Goal: Book appointment/travel/reservation

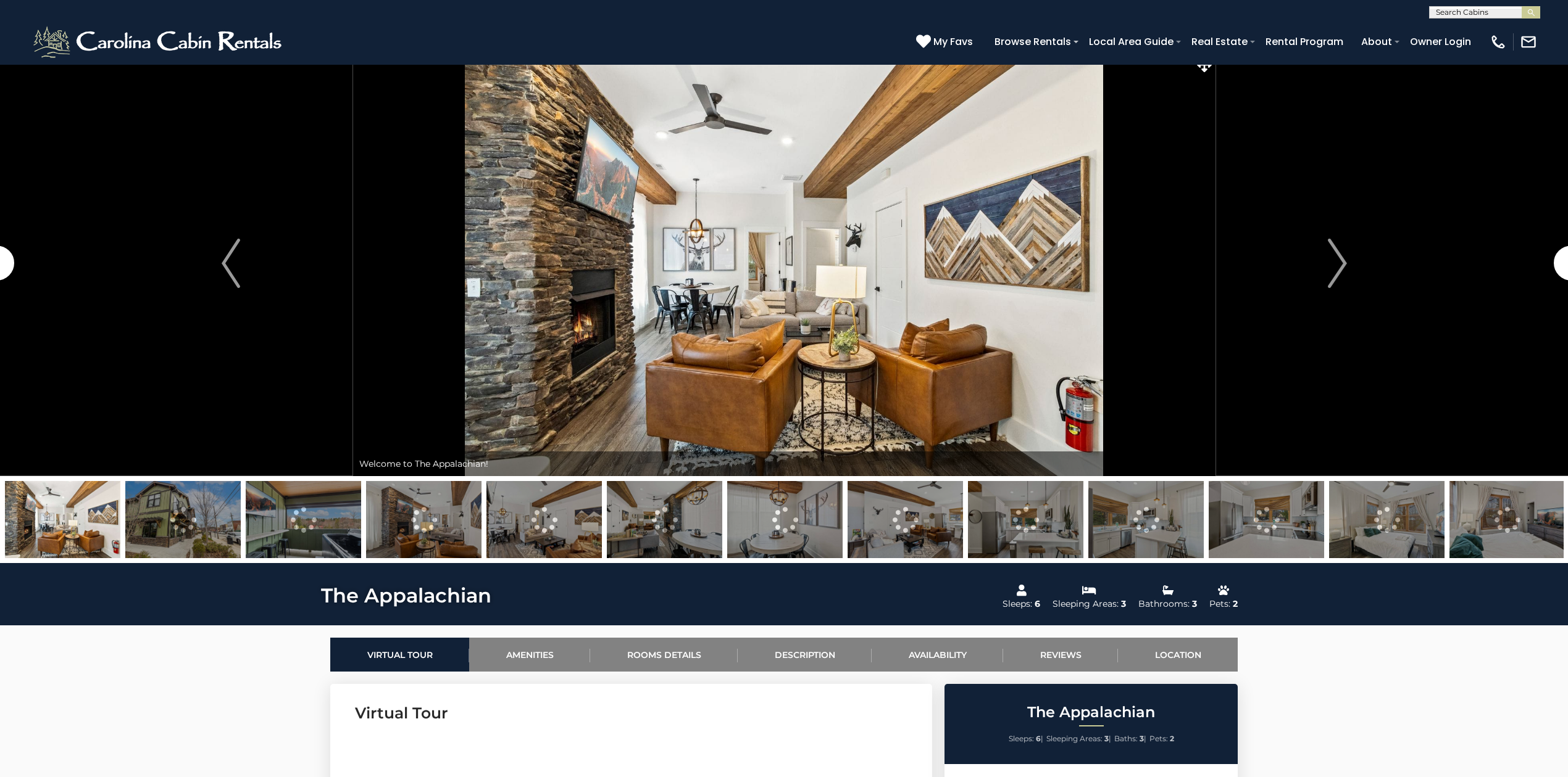
scroll to position [494, 0]
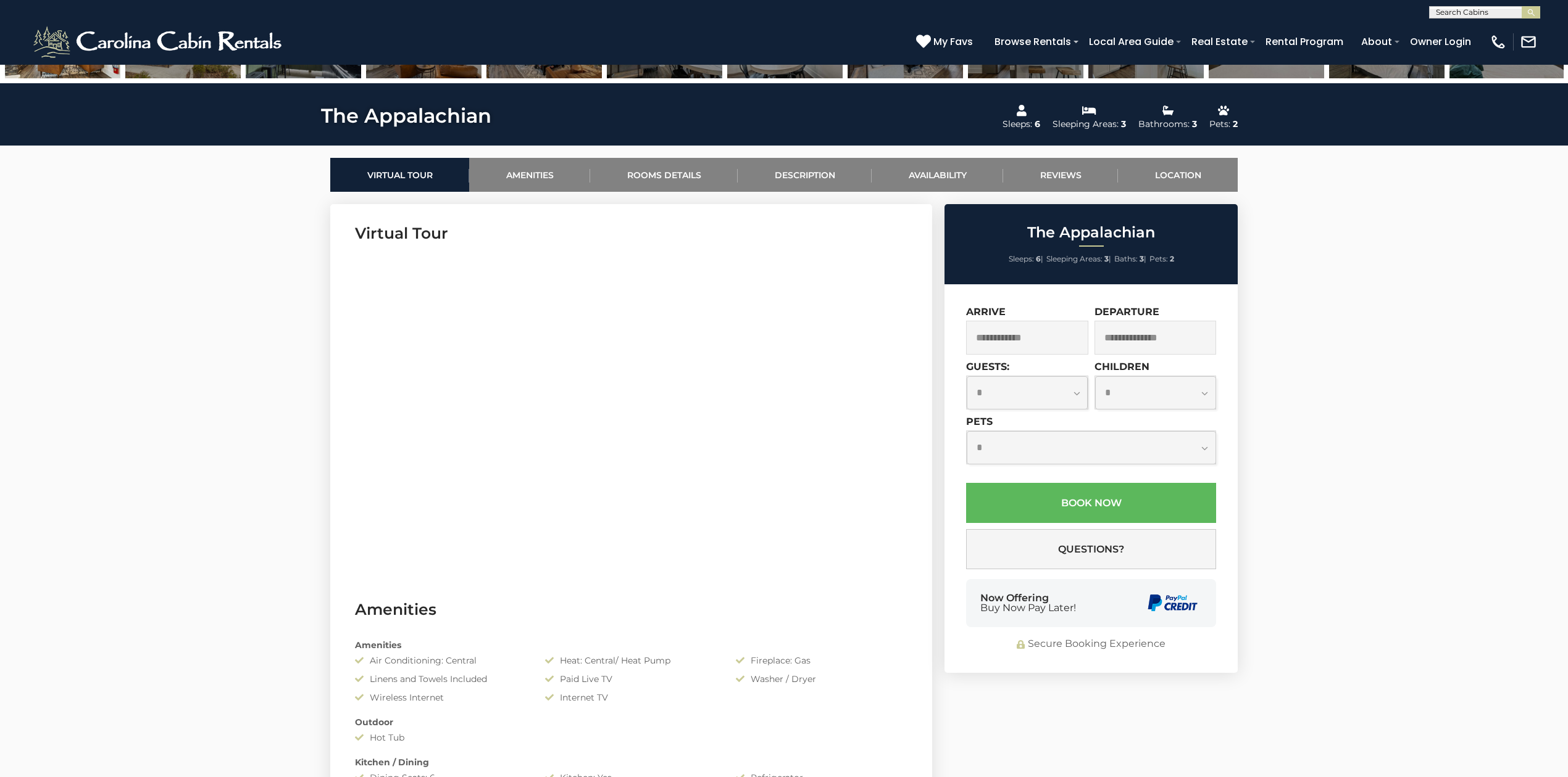
click at [1036, 336] on input "text" at bounding box center [1027, 337] width 123 height 34
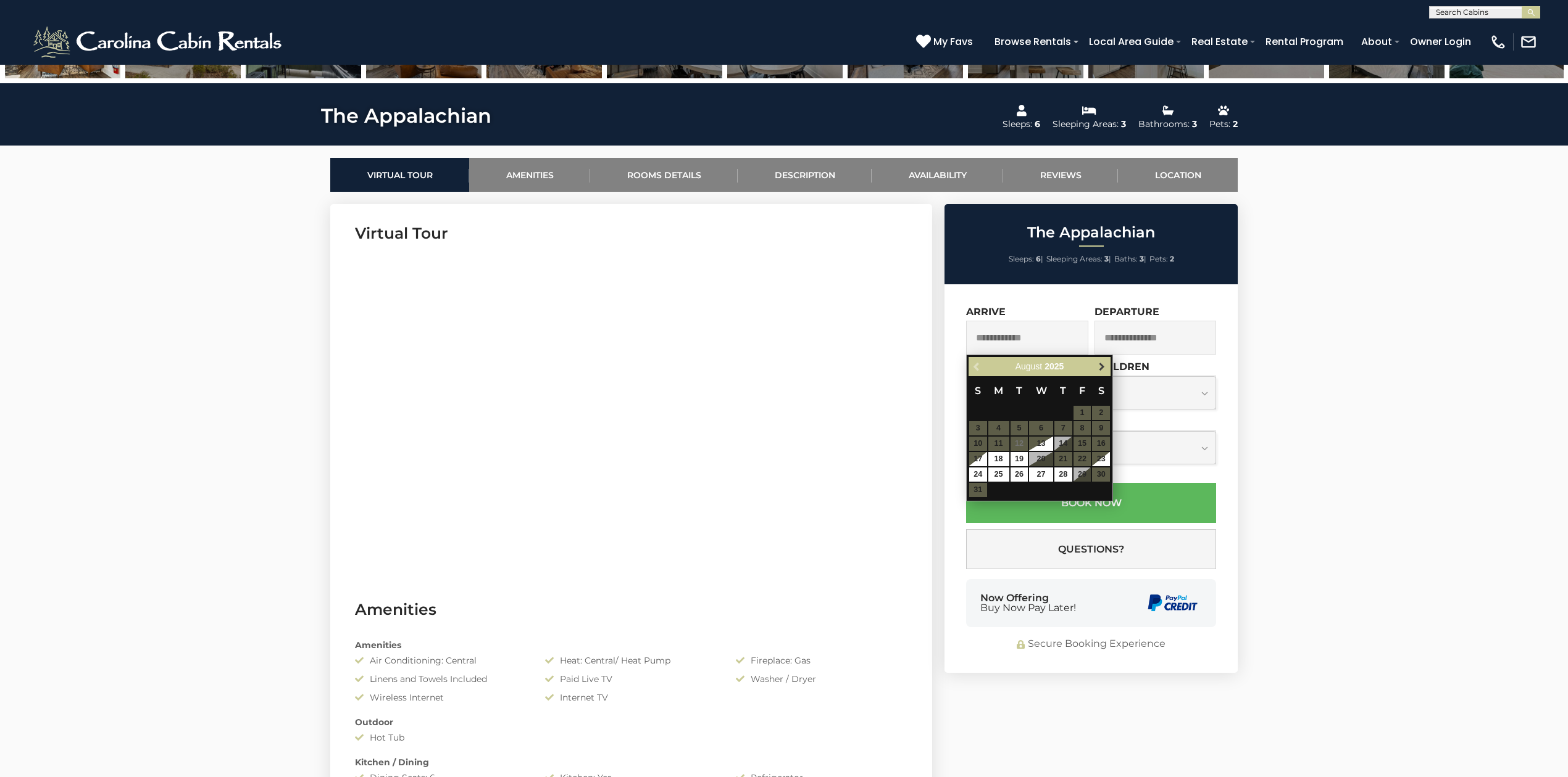
click at [1100, 366] on span "Next" at bounding box center [1101, 366] width 10 height 10
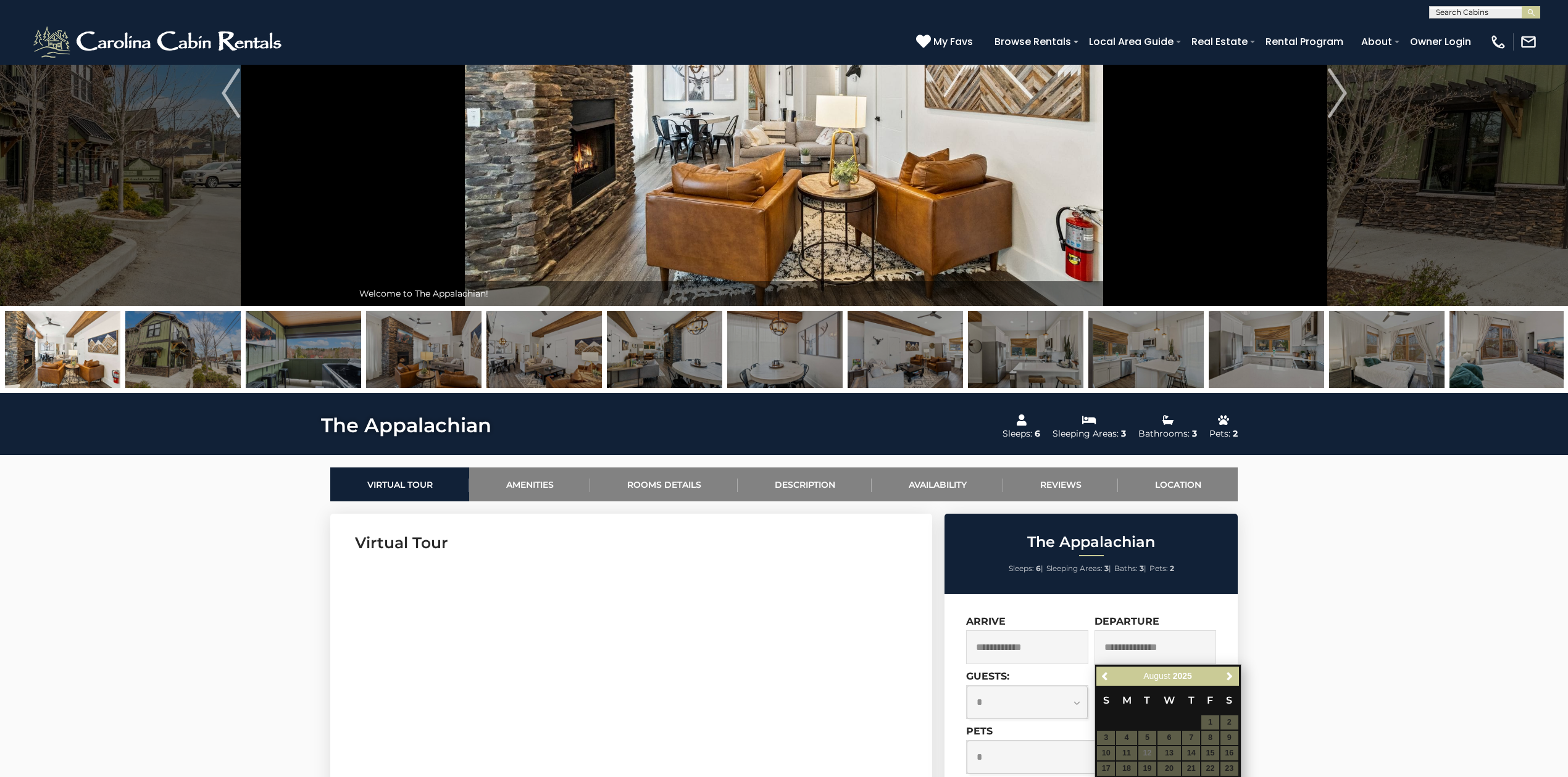
scroll to position [164, 0]
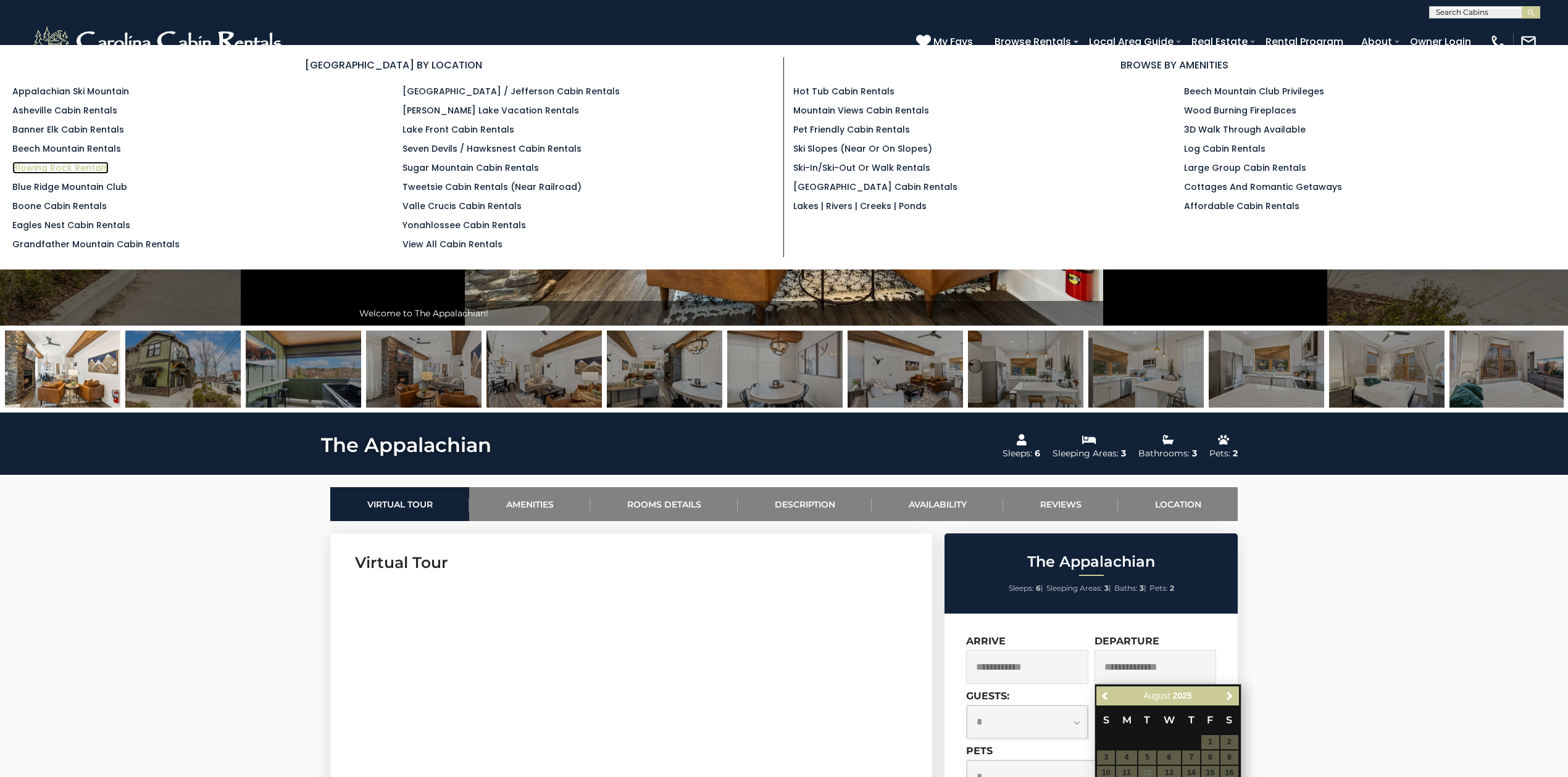
click at [68, 165] on link "Blowing Rock Rentals" at bounding box center [60, 168] width 97 height 12
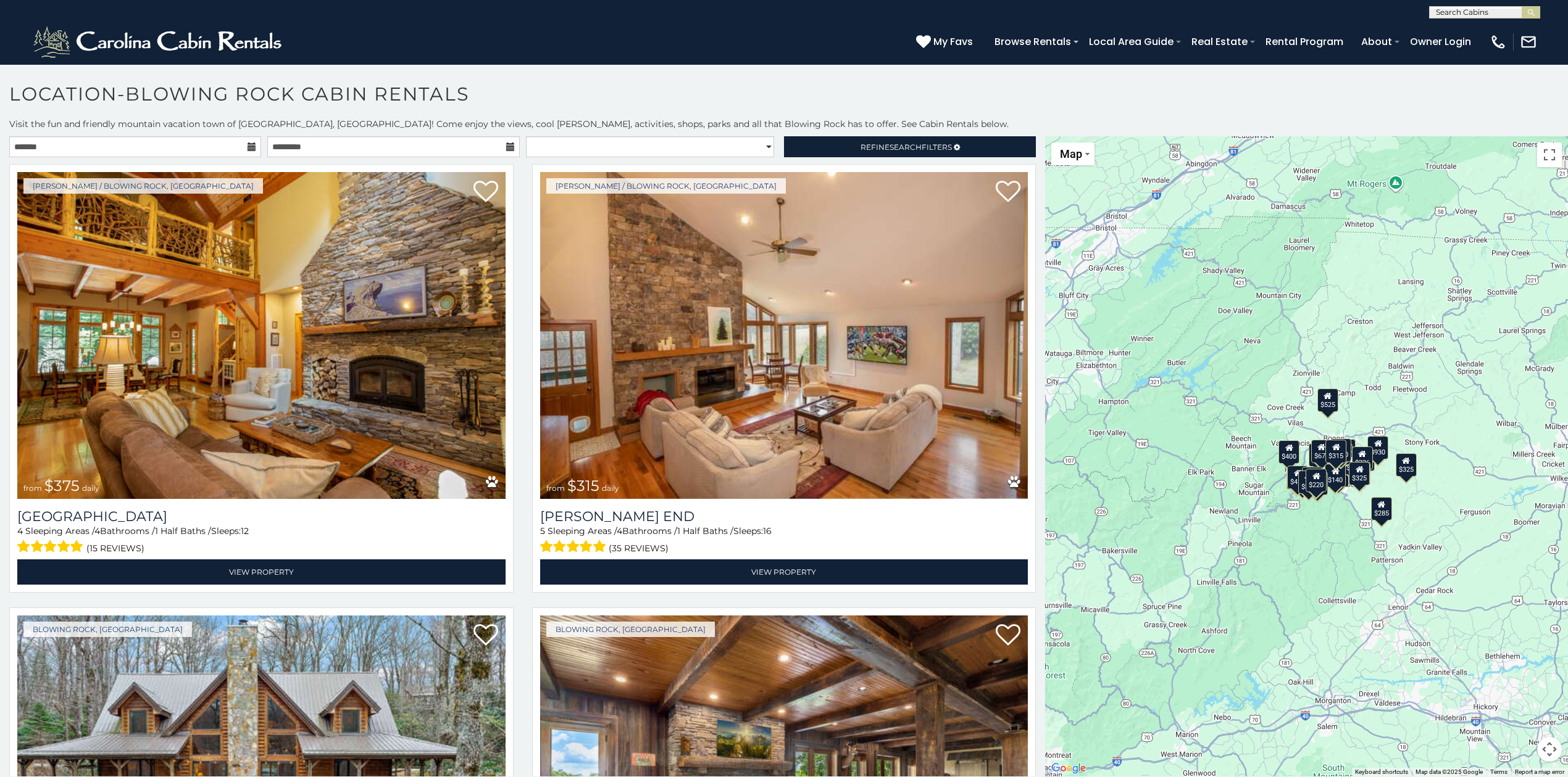
drag, startPoint x: 1412, startPoint y: 504, endPoint x: 1334, endPoint y: 508, distance: 78.1
click at [1334, 508] on div "$375 $315 $380 $695 $299 $125 $275 $140 $325 $315 $375 $285 $140 $675 $250 $930…" at bounding box center [1305, 456] width 523 height 641
click at [244, 143] on input "text" at bounding box center [136, 147] width 252 height 21
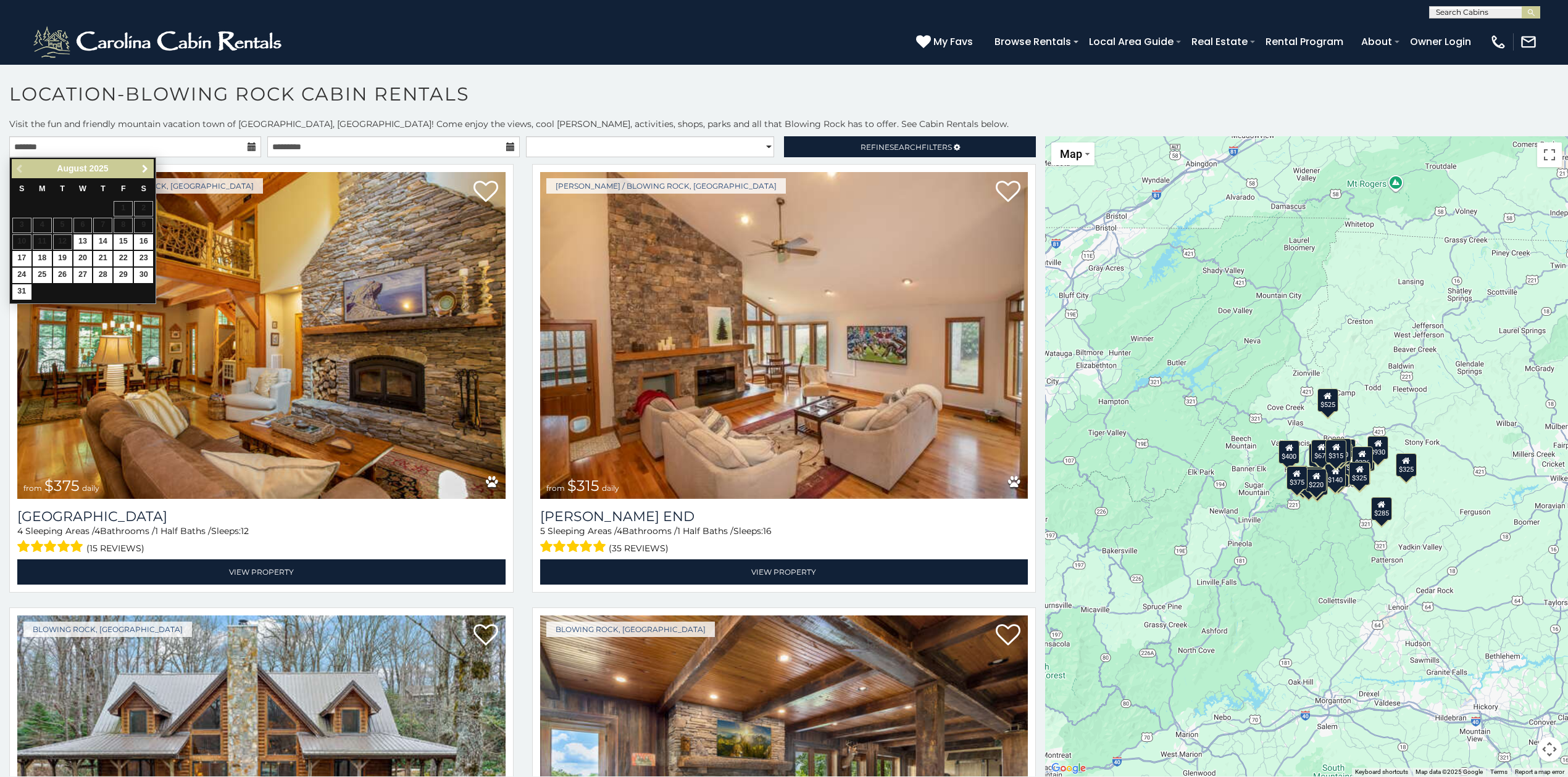
click at [148, 164] on span "Next" at bounding box center [144, 169] width 10 height 10
click at [145, 164] on span "Next" at bounding box center [144, 169] width 10 height 10
click at [101, 224] on link "9" at bounding box center [103, 226] width 19 height 16
type input "**********"
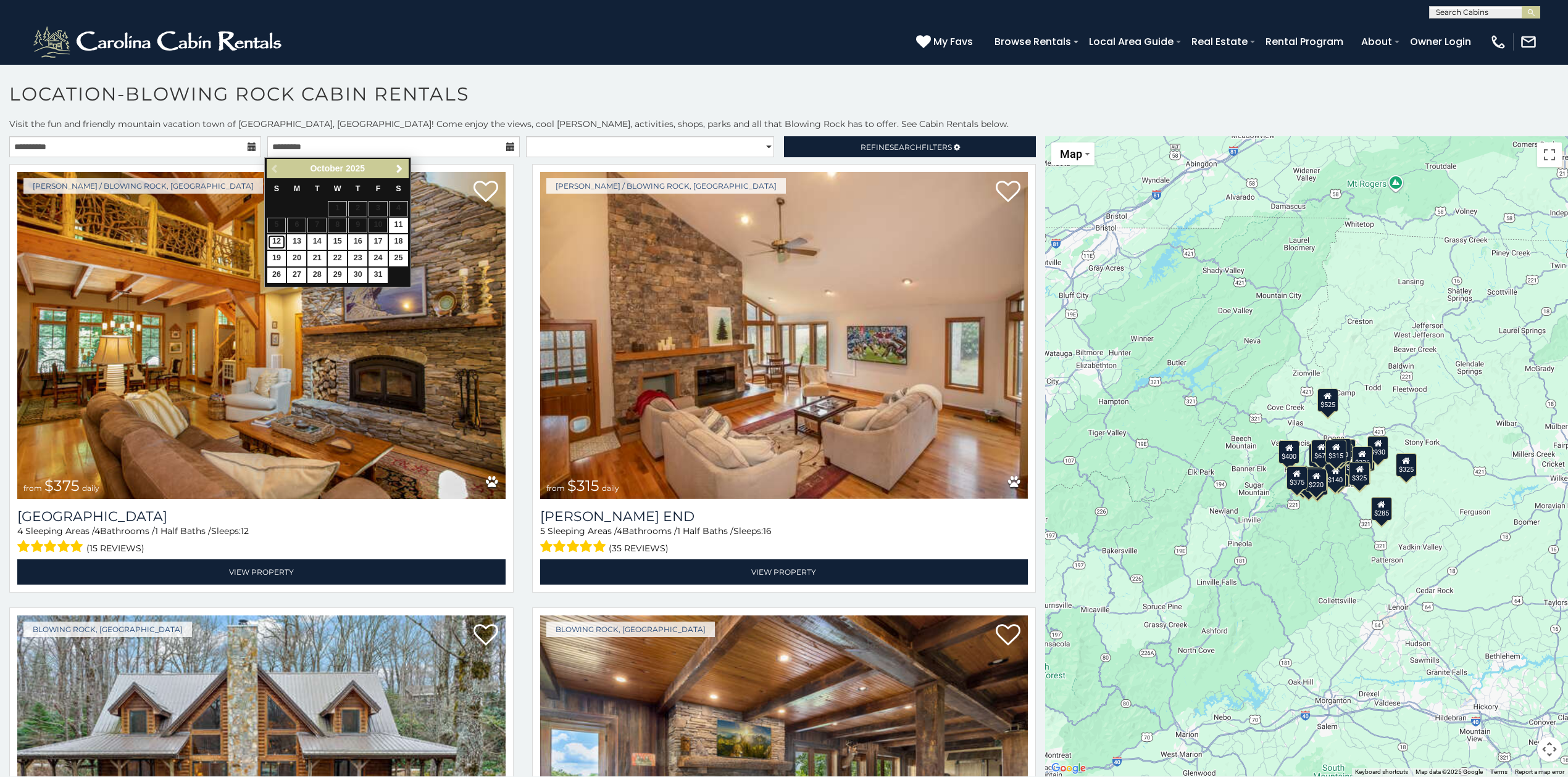
click at [278, 239] on link "12" at bounding box center [277, 242] width 19 height 16
type input "**********"
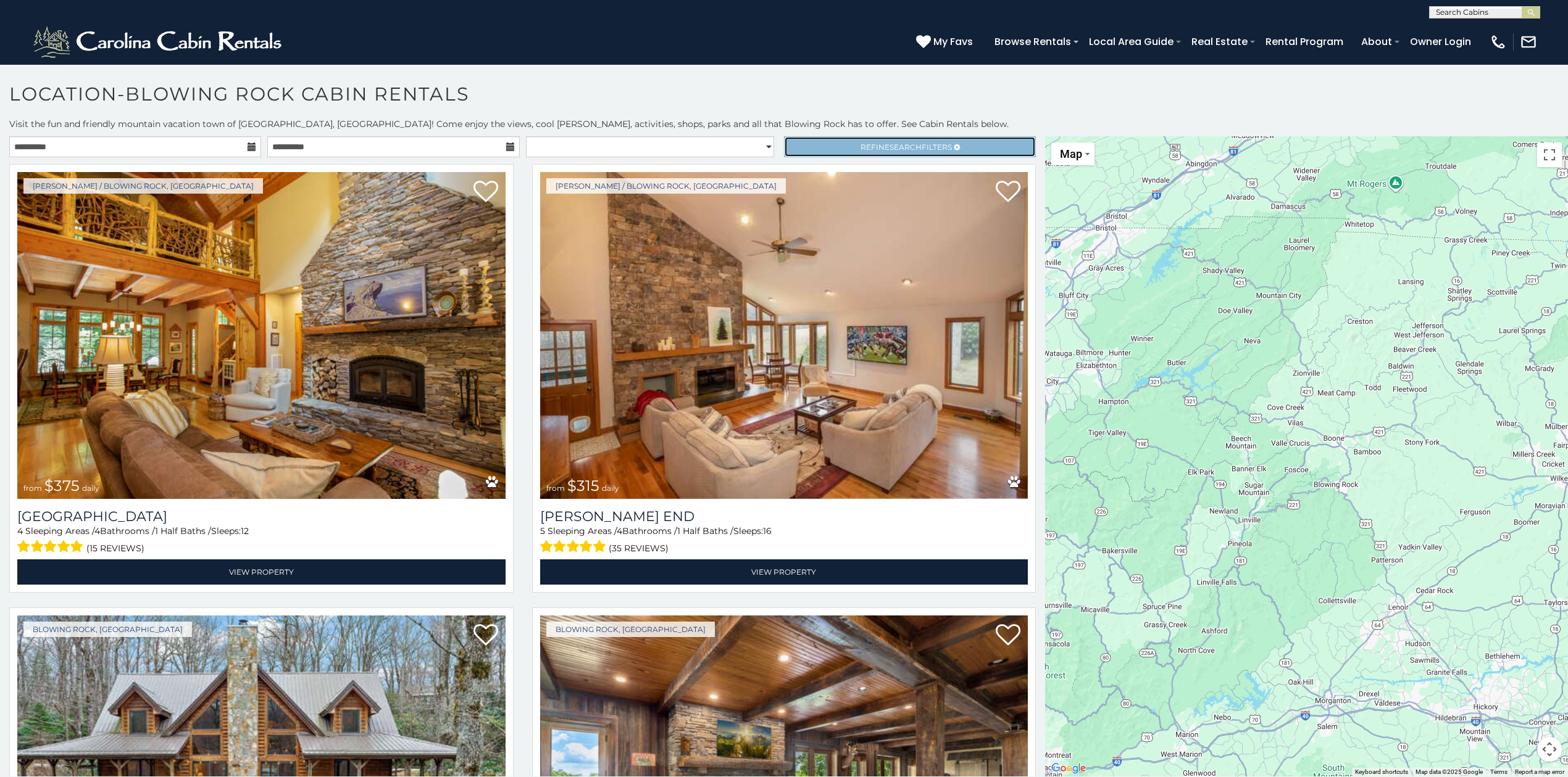
click at [898, 143] on span "Search" at bounding box center [905, 147] width 32 height 10
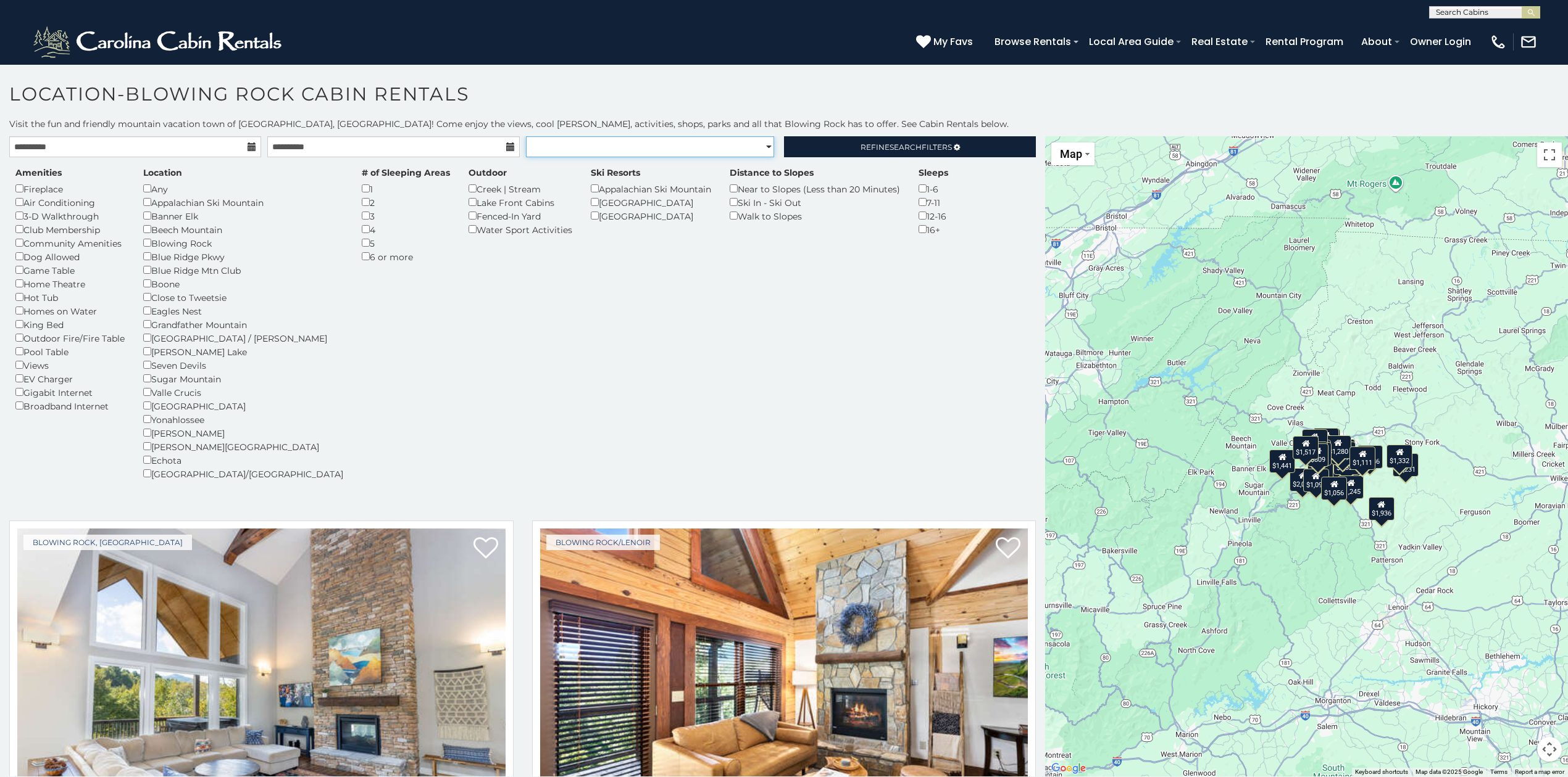
click at [751, 141] on select "**********" at bounding box center [651, 147] width 249 height 21
click at [448, 447] on div "Amenities Fireplace Air Conditioning 3-D Walkthrough Club Membership Community …" at bounding box center [522, 331] width 1032 height 329
click at [1298, 608] on div "$2,027 $1,936 $1,809 $3,434 $913 $1,471 $1,327 $980 $962 $1,288 $1,092 $1,270 $…" at bounding box center [1305, 456] width 523 height 641
click at [1325, 559] on div "$2,027 $1,936 $1,809 $3,434 $913 $1,471 $1,327 $980 $962 $1,288 $1,092 $1,270 $…" at bounding box center [1305, 456] width 523 height 641
click at [872, 149] on span "Refine Search Filters" at bounding box center [905, 147] width 91 height 10
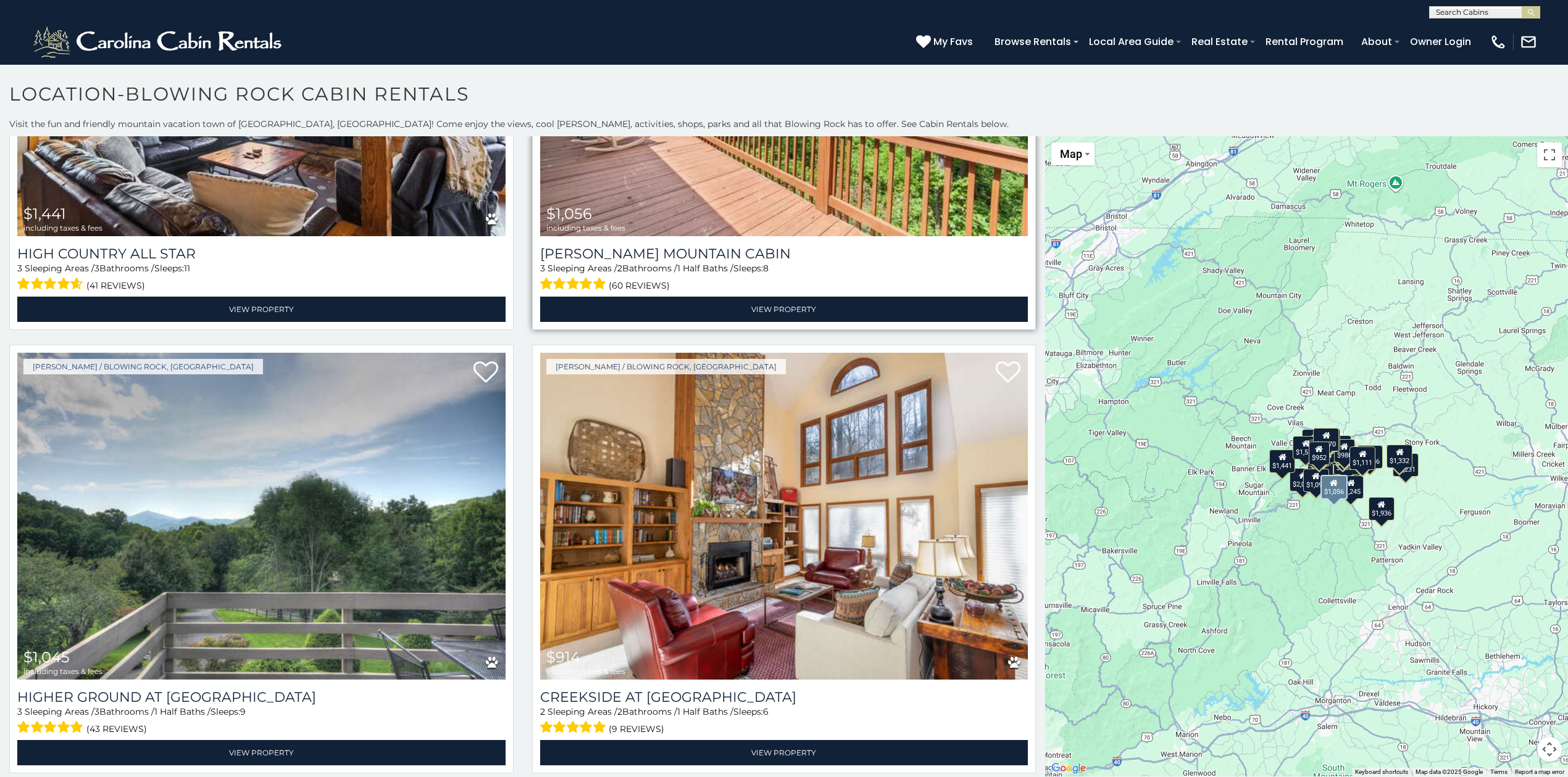
scroll to position [5592, 0]
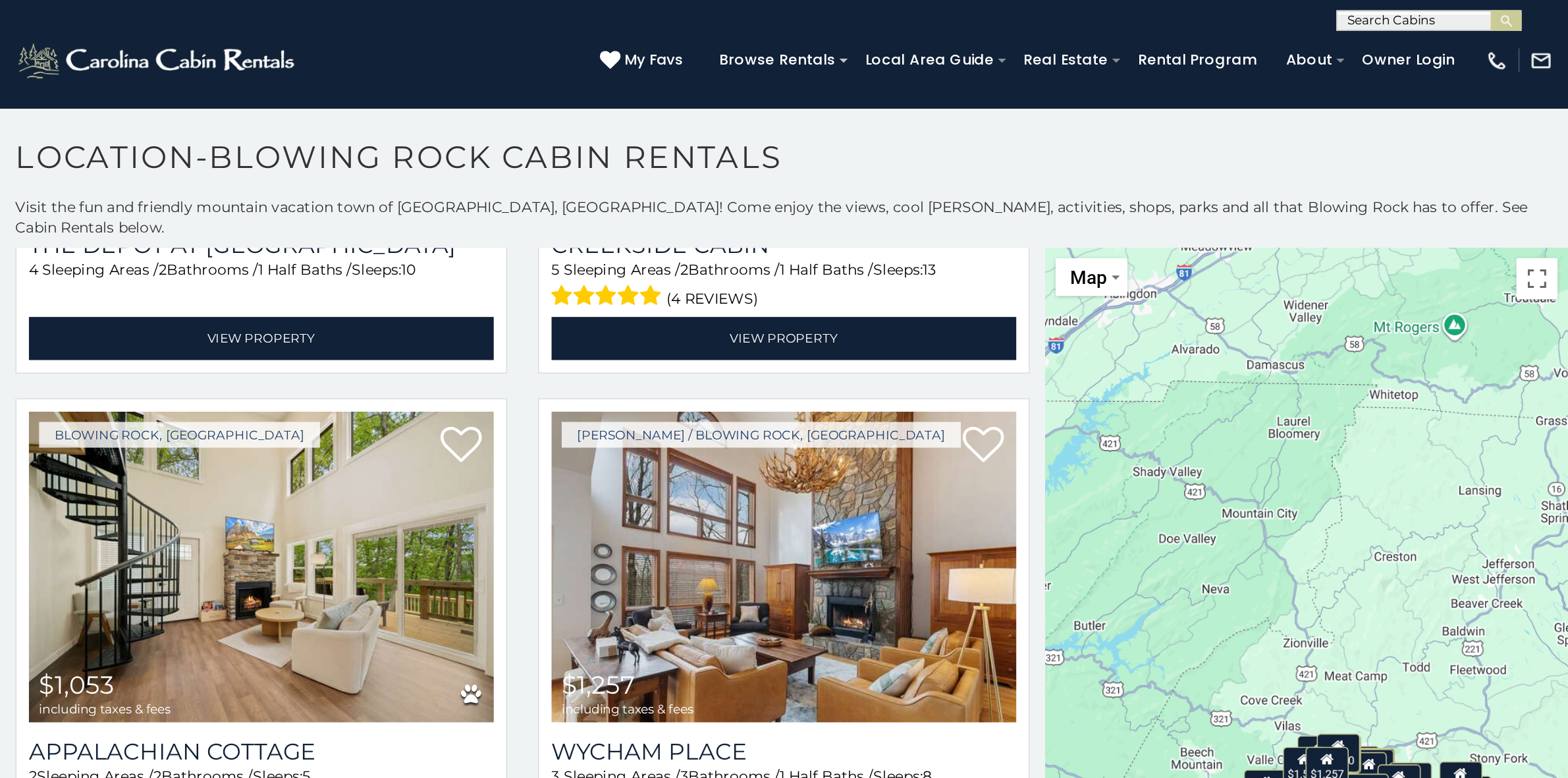
scroll to position [5123, 0]
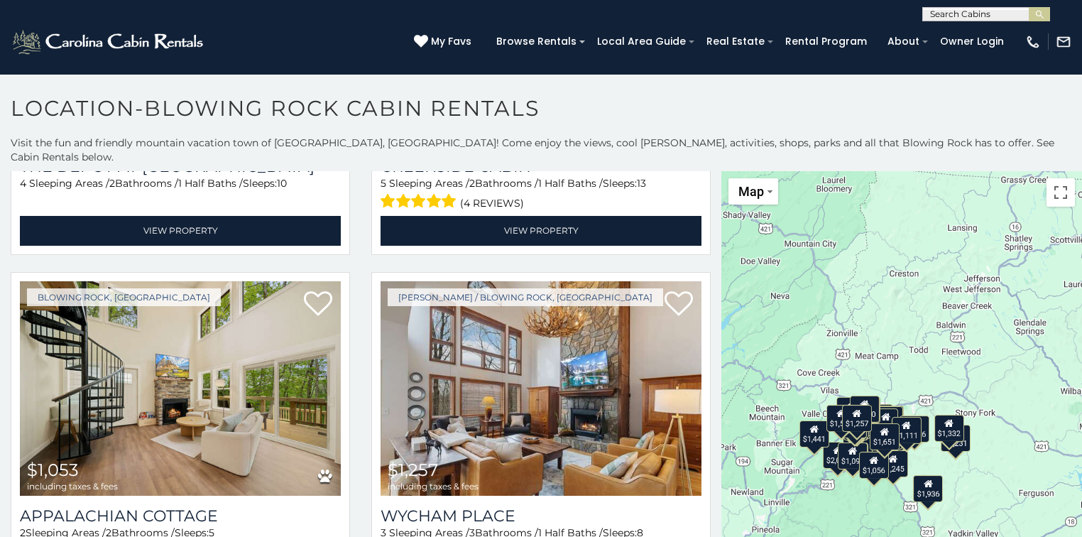
drag, startPoint x: 955, startPoint y: 477, endPoint x: 894, endPoint y: 364, distance: 128.3
click at [895, 364] on div "$2,027 $1,936 $1,809 $3,434 $913 $1,471 $1,327 $980 $962 $1,288 $1,092 $1,270 $…" at bounding box center [901, 539] width 361 height 737
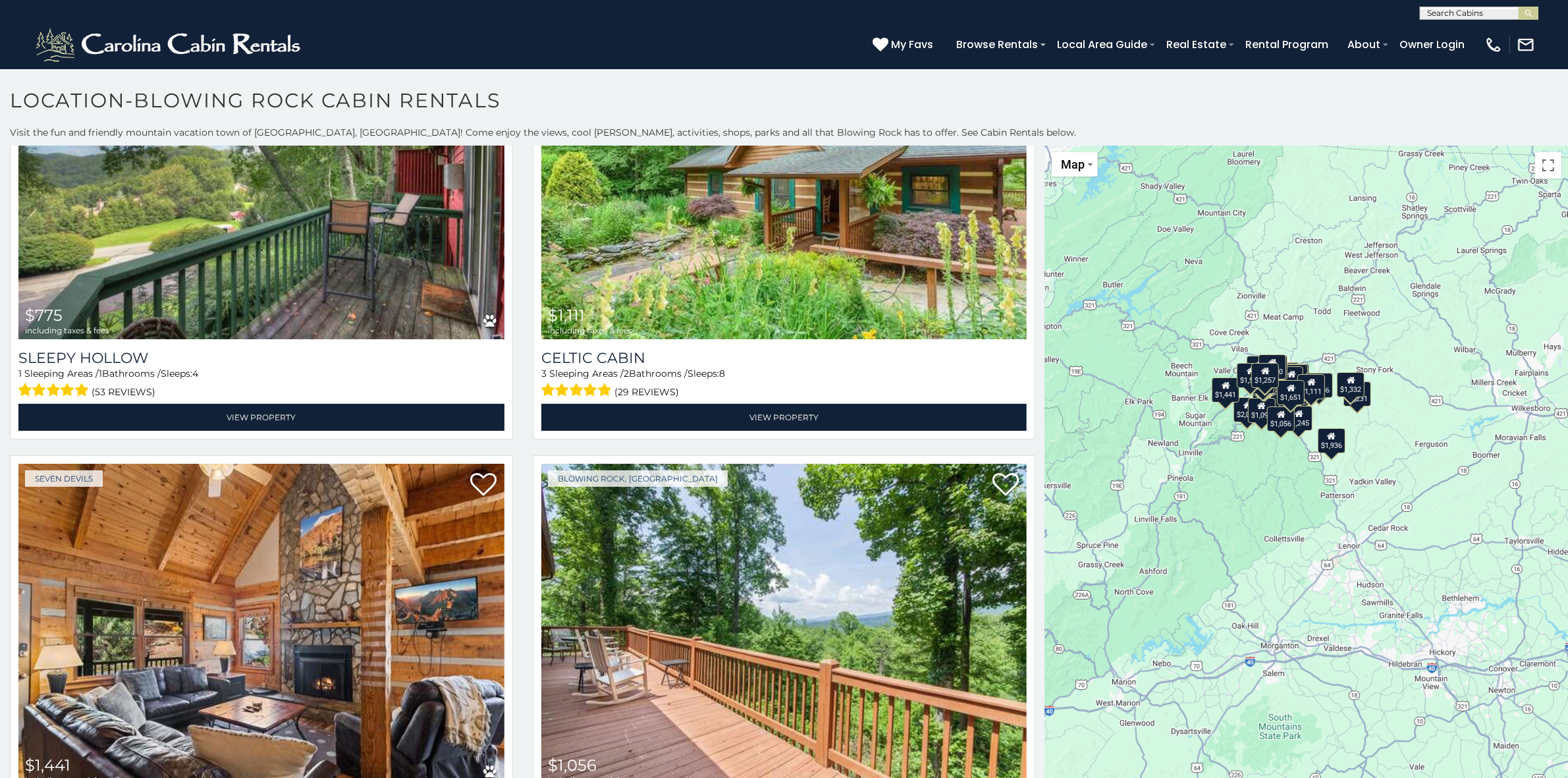
scroll to position [63, 0]
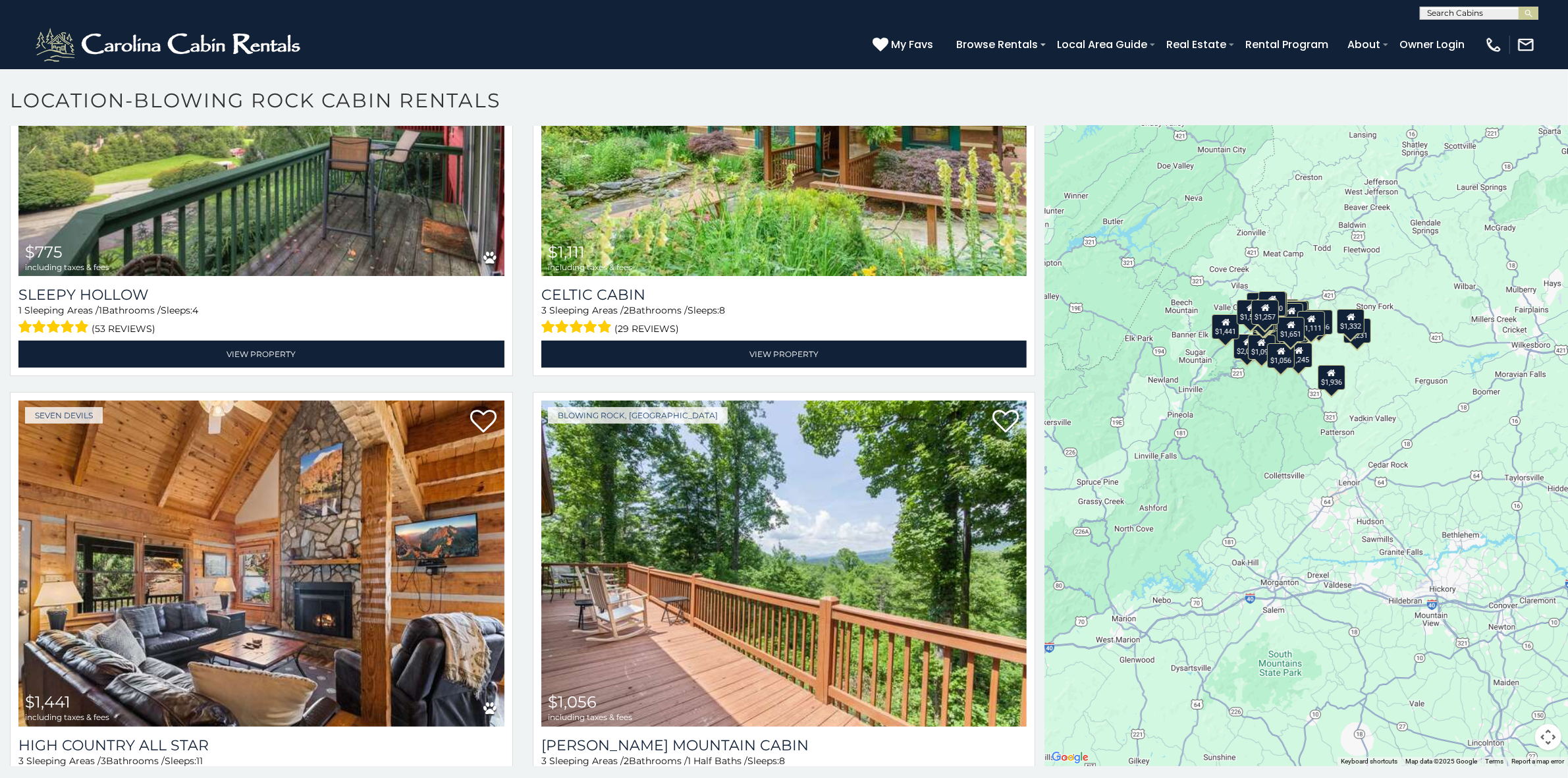
click at [1537, 737] on button "Map camera controls" at bounding box center [1548, 737] width 26 height 26
click at [1507, 670] on button "Zoom in" at bounding box center [1515, 671] width 26 height 26
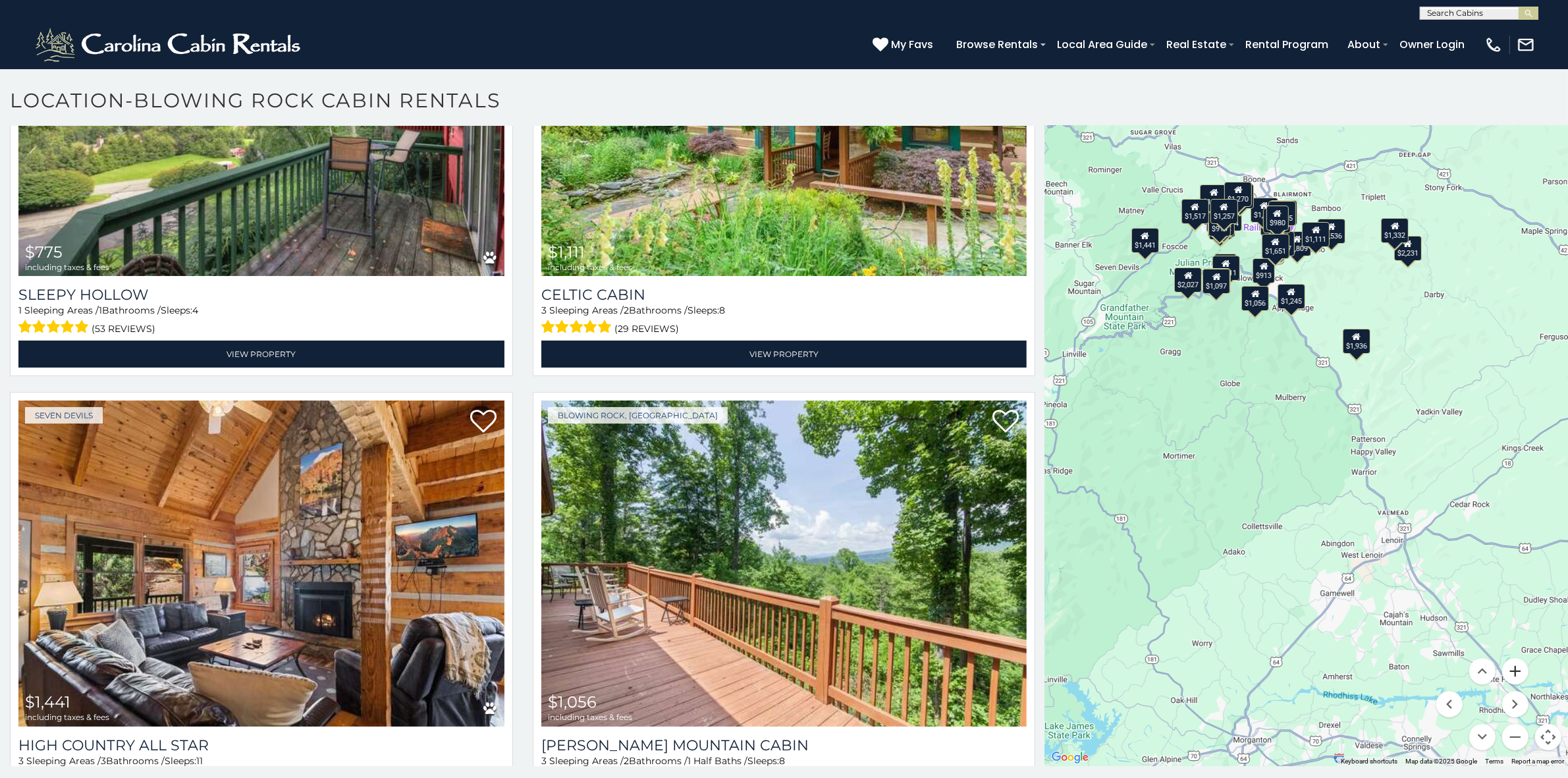
click at [1507, 670] on button "Zoom in" at bounding box center [1515, 671] width 26 height 26
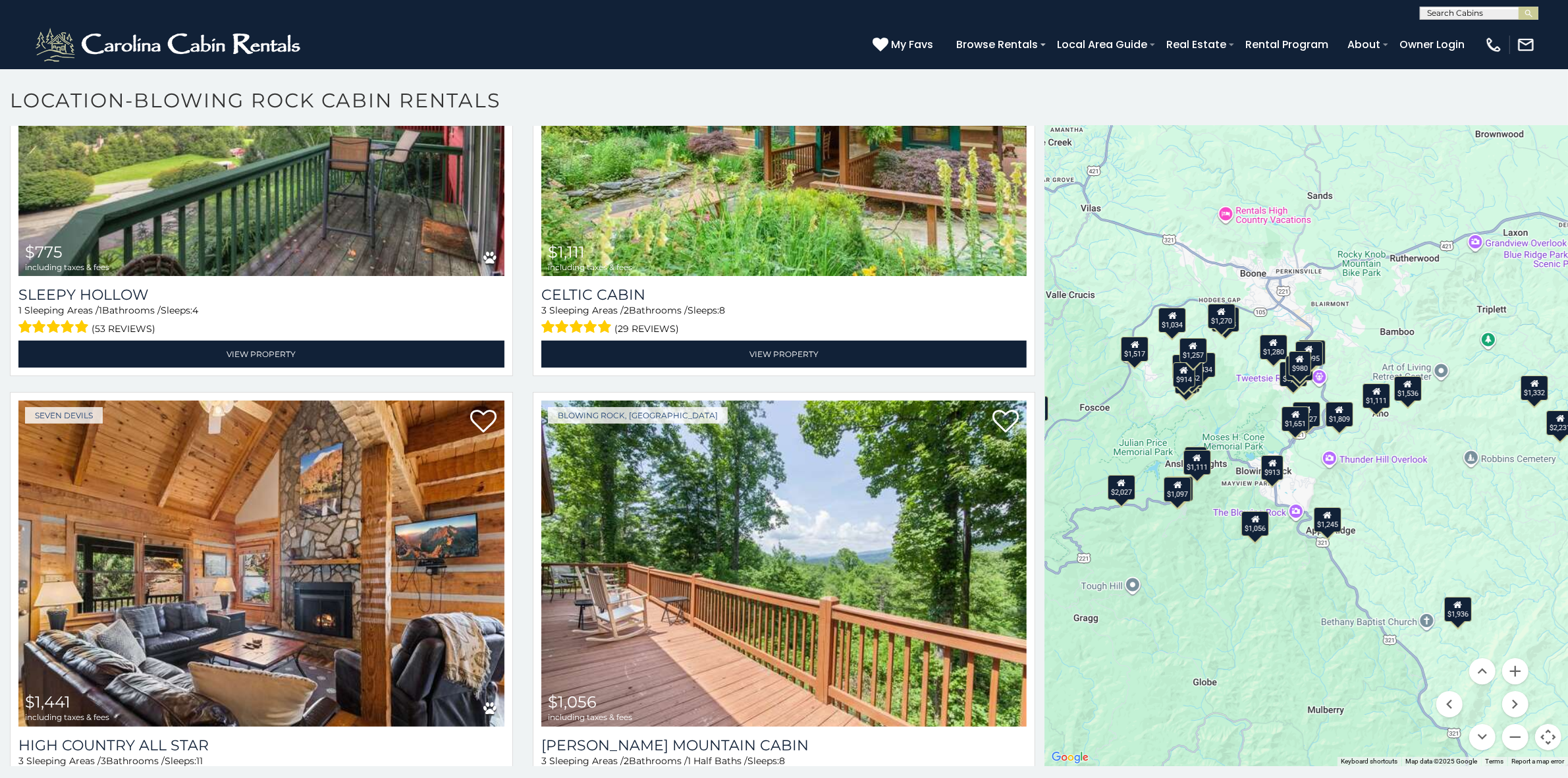
drag, startPoint x: 1195, startPoint y: 347, endPoint x: 1246, endPoint y: 651, distance: 308.2
click at [1227, 637] on div "$2,027 $1,936 $1,809 $3,434 $913 $1,471 $1,327 $980 $962 $1,288 $1,092 $1,270 $…" at bounding box center [1305, 424] width 522 height 684
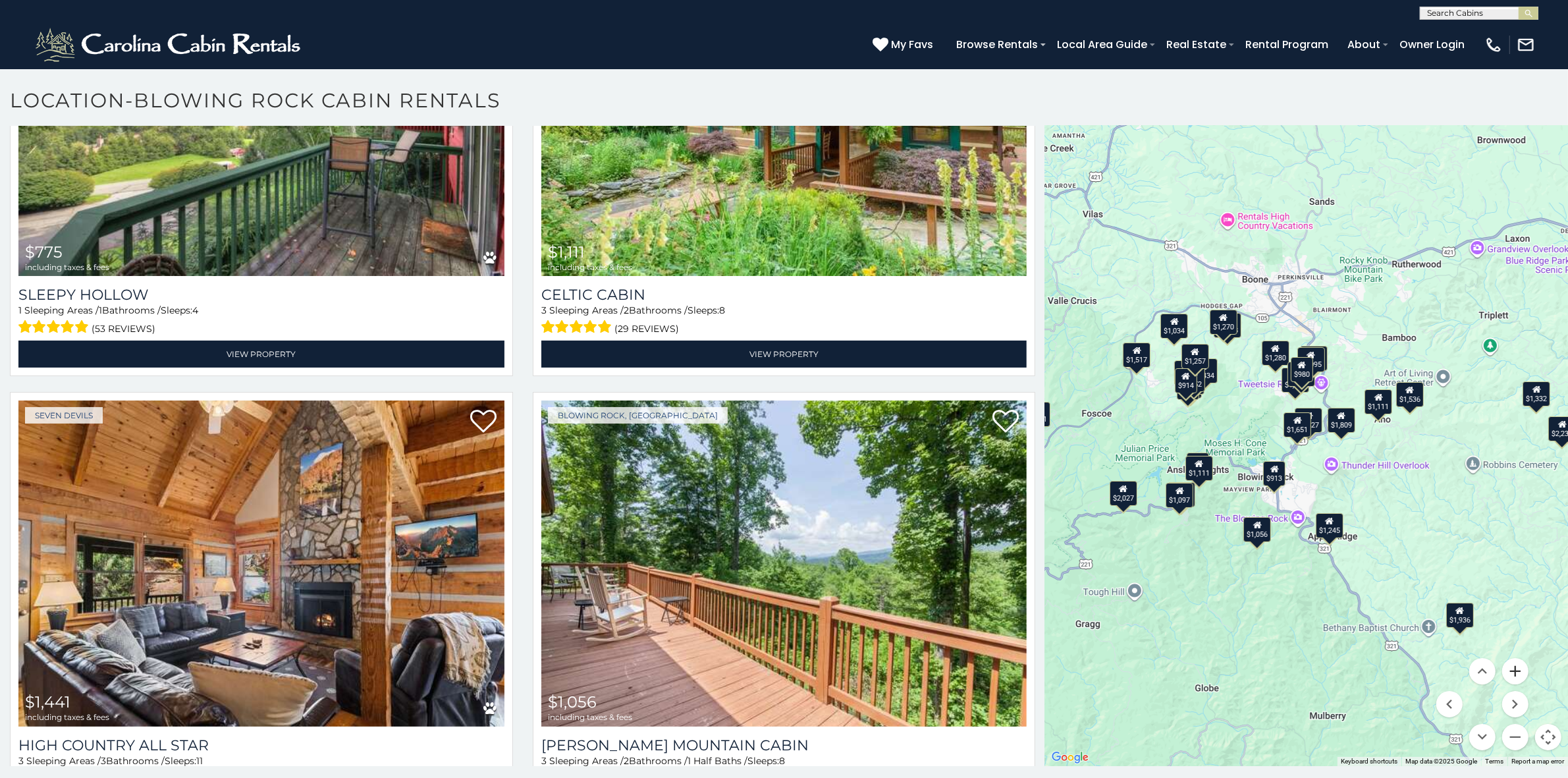
click at [1508, 668] on button "Zoom in" at bounding box center [1515, 671] width 26 height 26
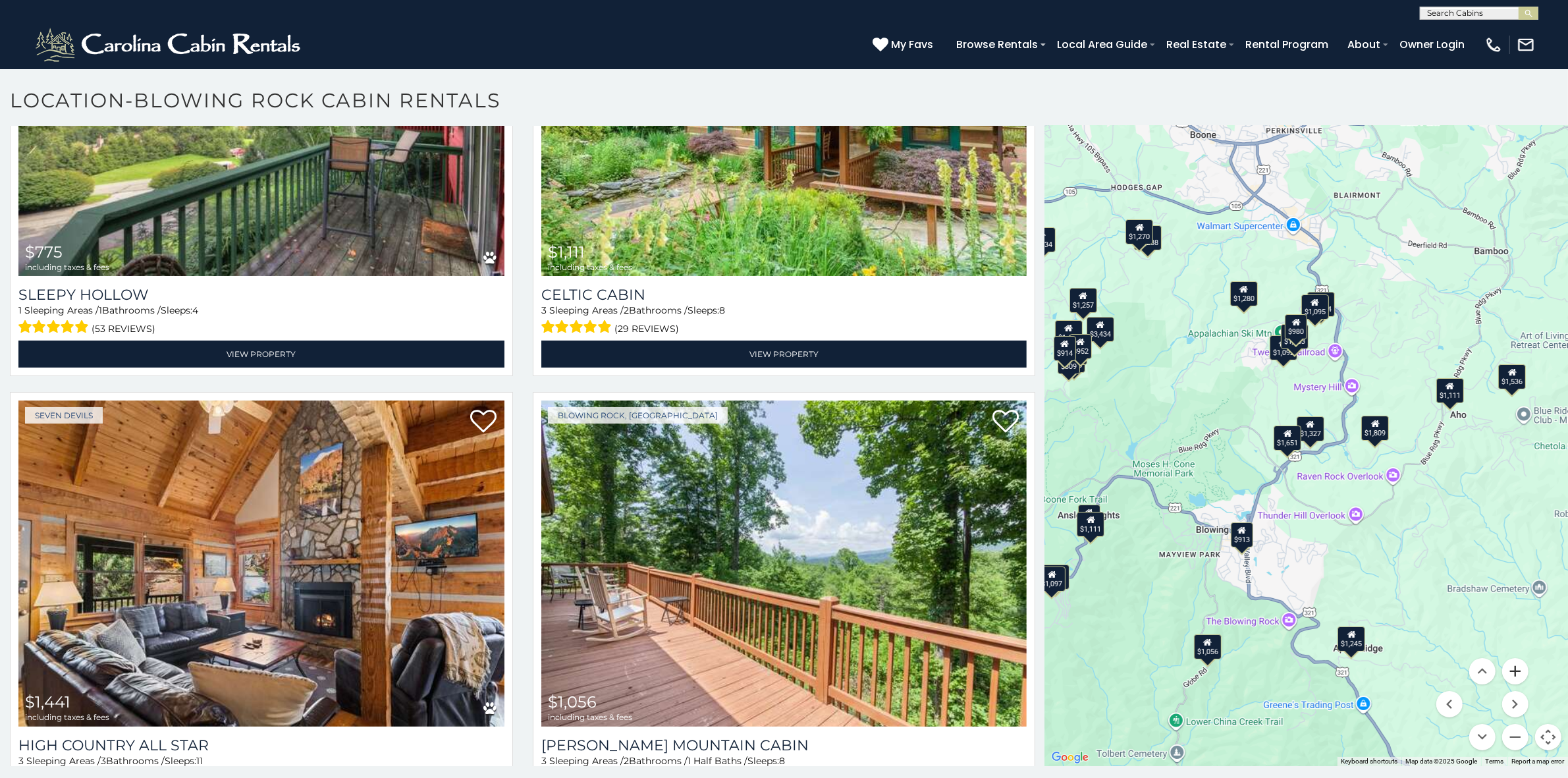
click at [1506, 668] on button "Zoom in" at bounding box center [1515, 671] width 26 height 26
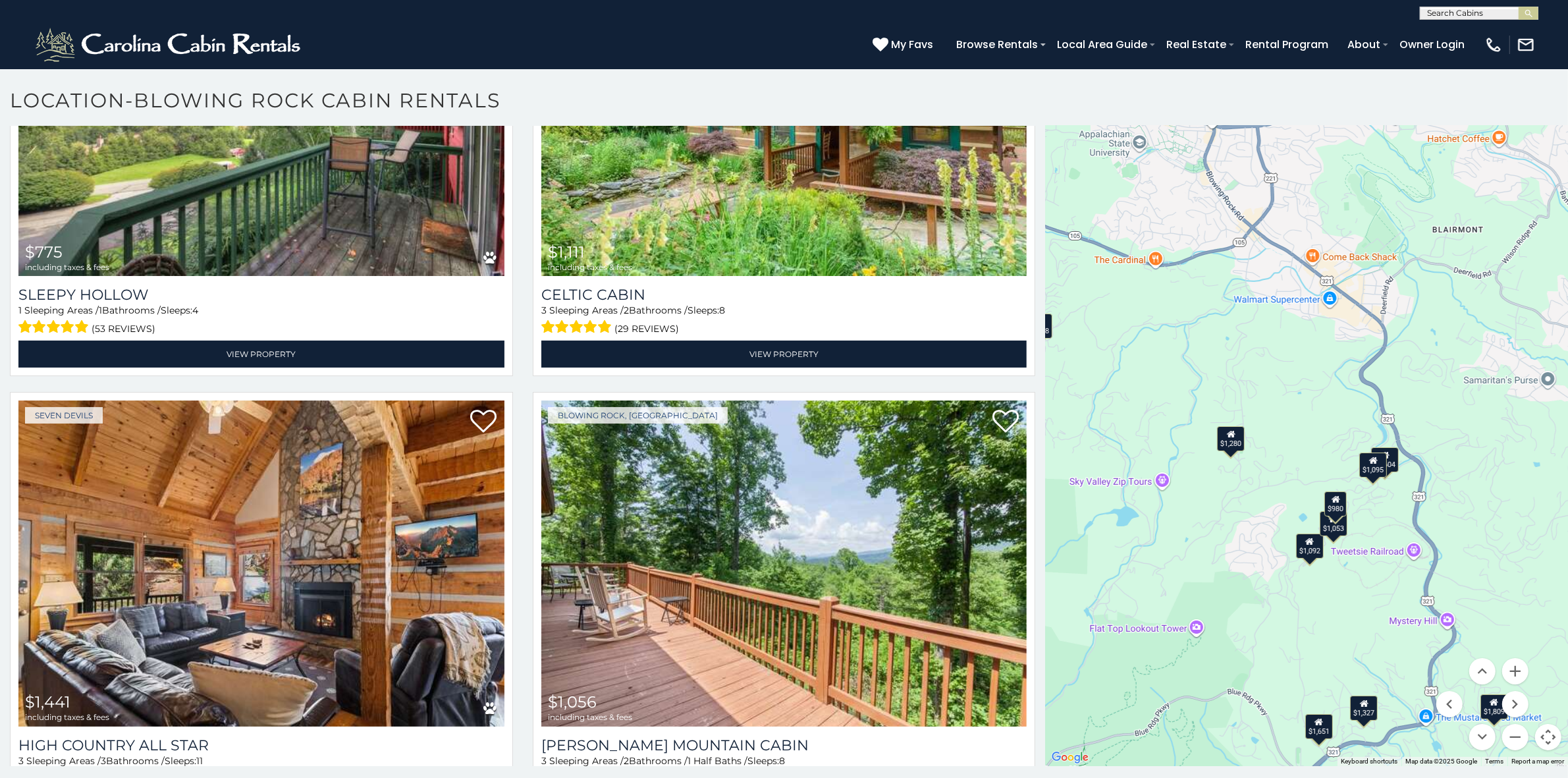
drag, startPoint x: 1232, startPoint y: 340, endPoint x: 1280, endPoint y: 593, distance: 257.5
click at [1280, 593] on div "$2,027 $1,936 $1,809 $3,434 $913 $1,471 $1,327 $980 $962 $1,288 $1,092 $1,270 $…" at bounding box center [1305, 424] width 522 height 684
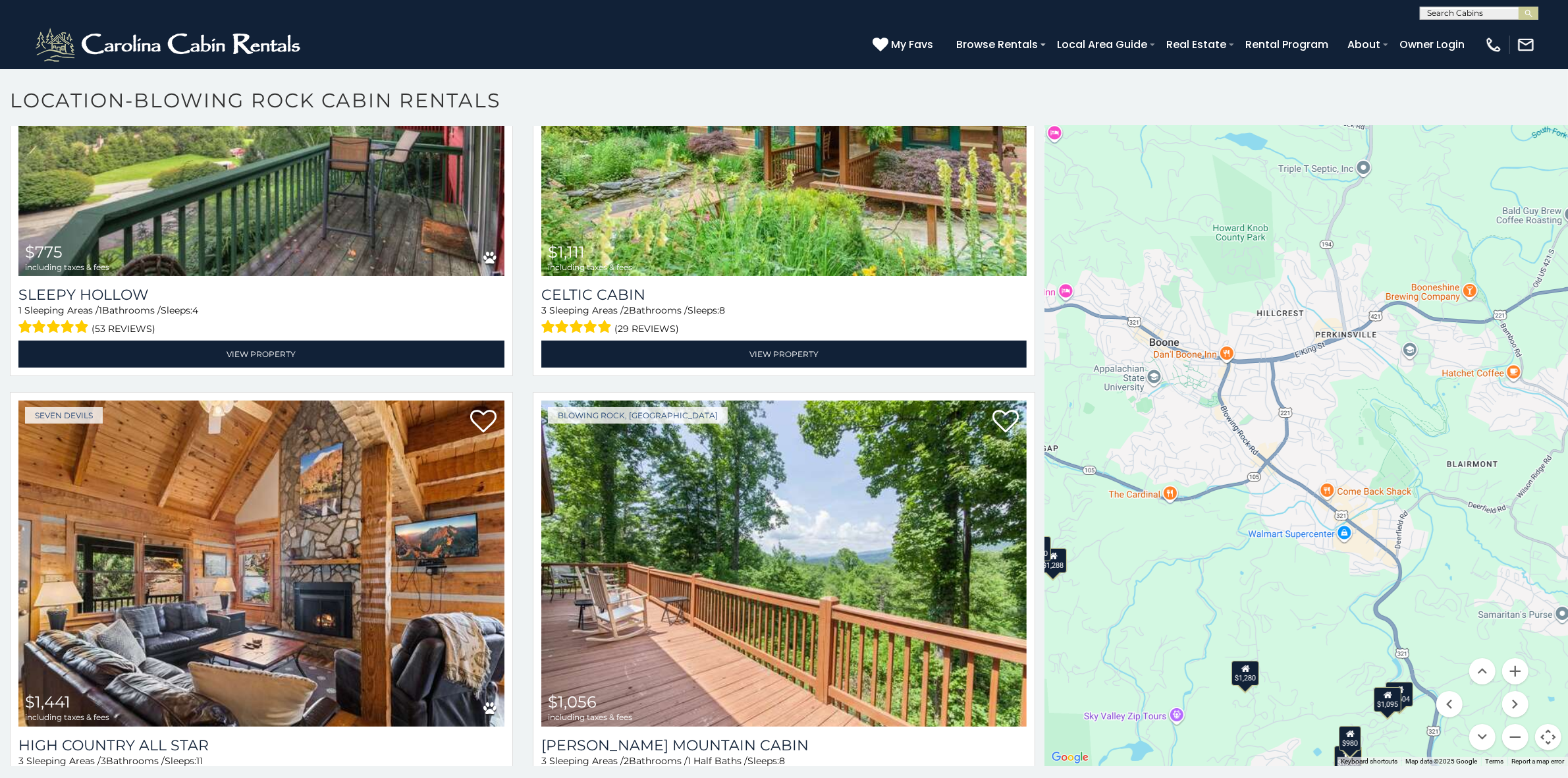
drag, startPoint x: 1218, startPoint y: 433, endPoint x: 1228, endPoint y: 552, distance: 119.4
click at [1228, 552] on div "$2,027 $1,936 $1,809 $3,434 $913 $1,471 $1,327 $980 $962 $1,288 $1,092 $1,270 $…" at bounding box center [1305, 424] width 522 height 684
click at [1507, 668] on button "Zoom in" at bounding box center [1515, 671] width 26 height 26
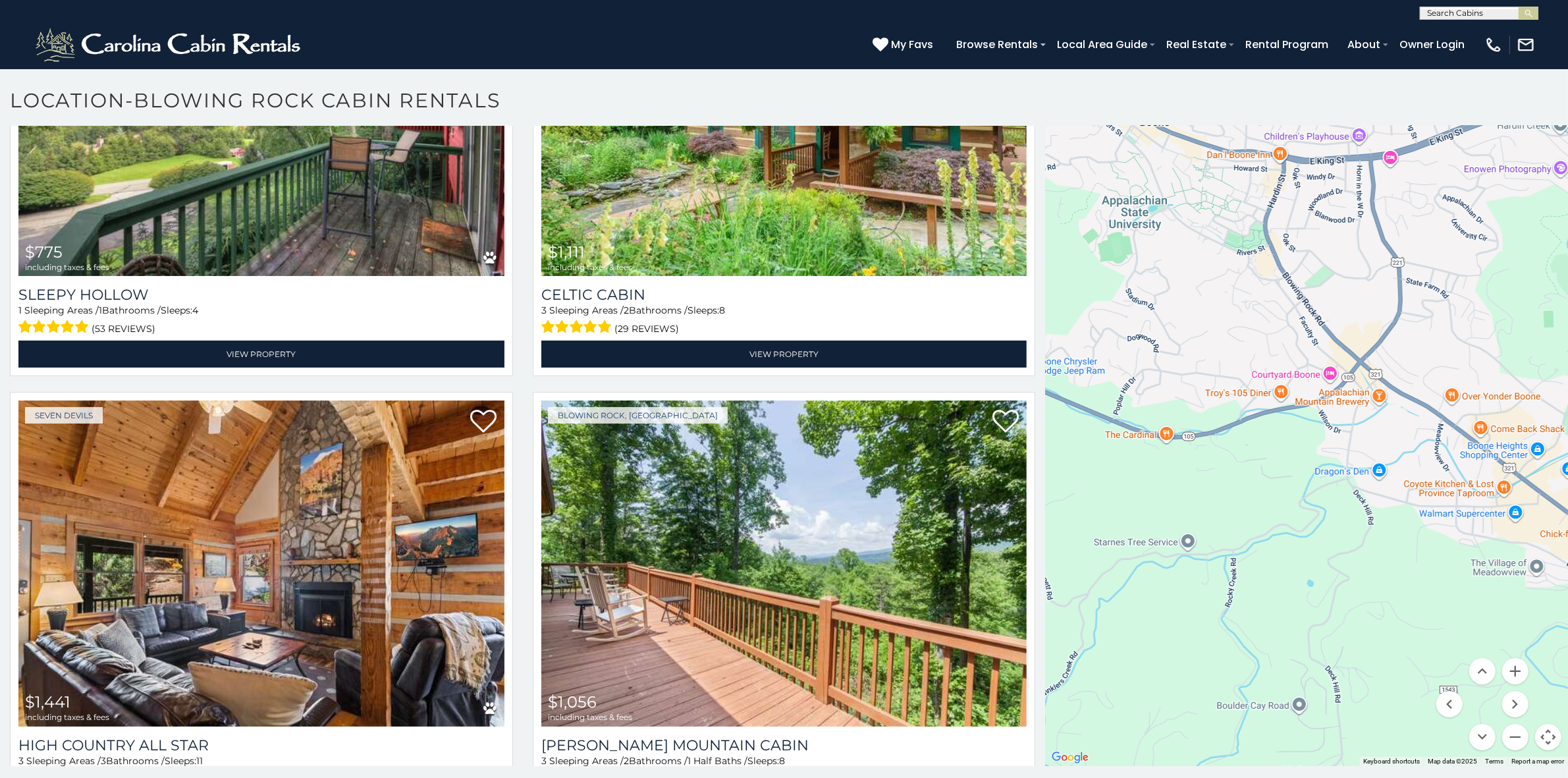
drag, startPoint x: 1108, startPoint y: 384, endPoint x: 1241, endPoint y: 248, distance: 190.2
click at [1241, 248] on div "$2,027 $1,936 $1,809 $3,434 $913 $1,471 $1,327 $980 $962 $1,288 $1,092 $1,270 $…" at bounding box center [1305, 424] width 522 height 684
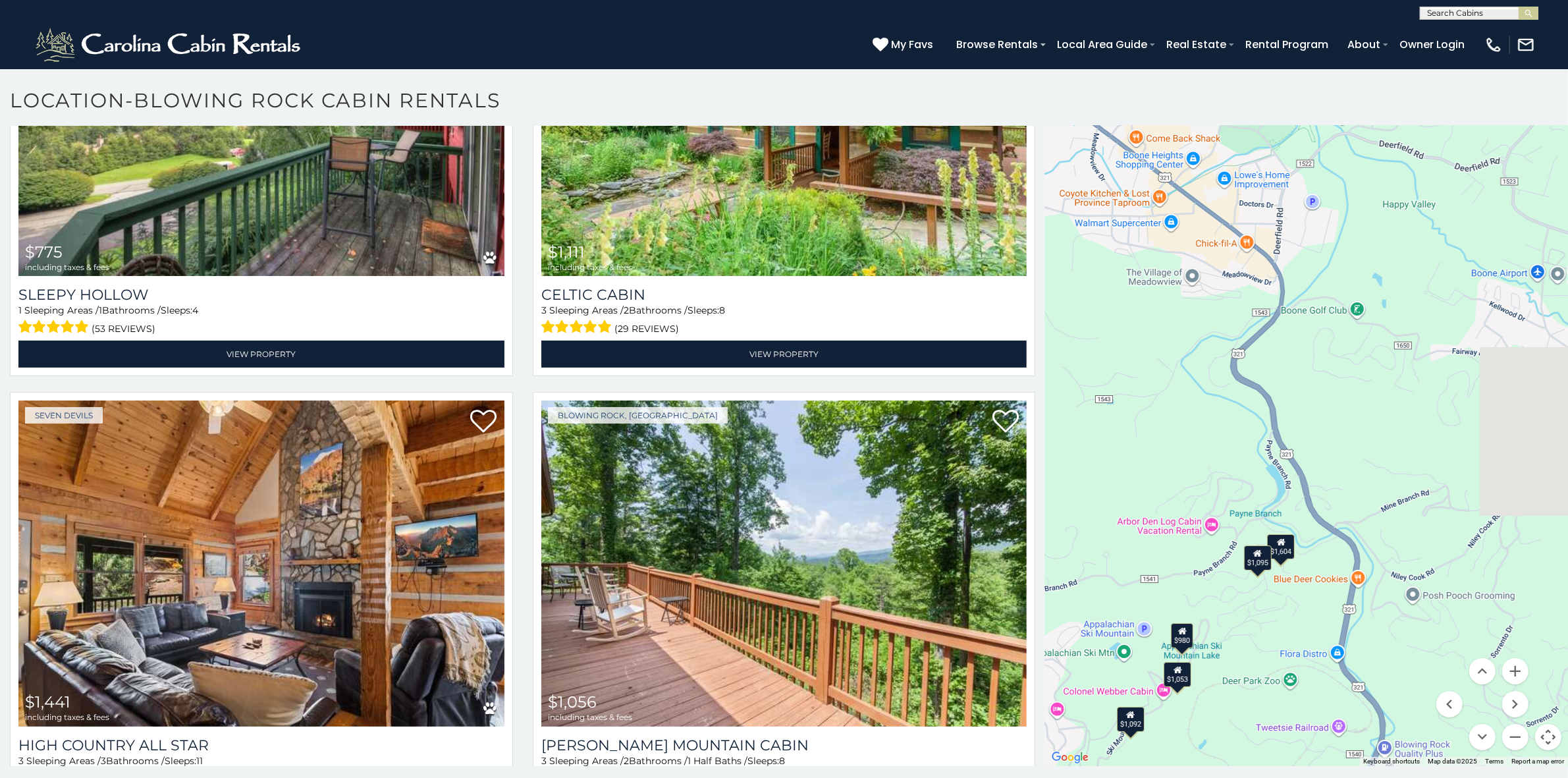
drag, startPoint x: 1401, startPoint y: 616, endPoint x: 1054, endPoint y: 323, distance: 454.2
click at [1054, 323] on div "$2,027 $1,936 $1,809 $3,434 $913 $1,471 $1,327 $980 $962 $1,288 $1,092 $1,270 $…" at bounding box center [1305, 424] width 522 height 684
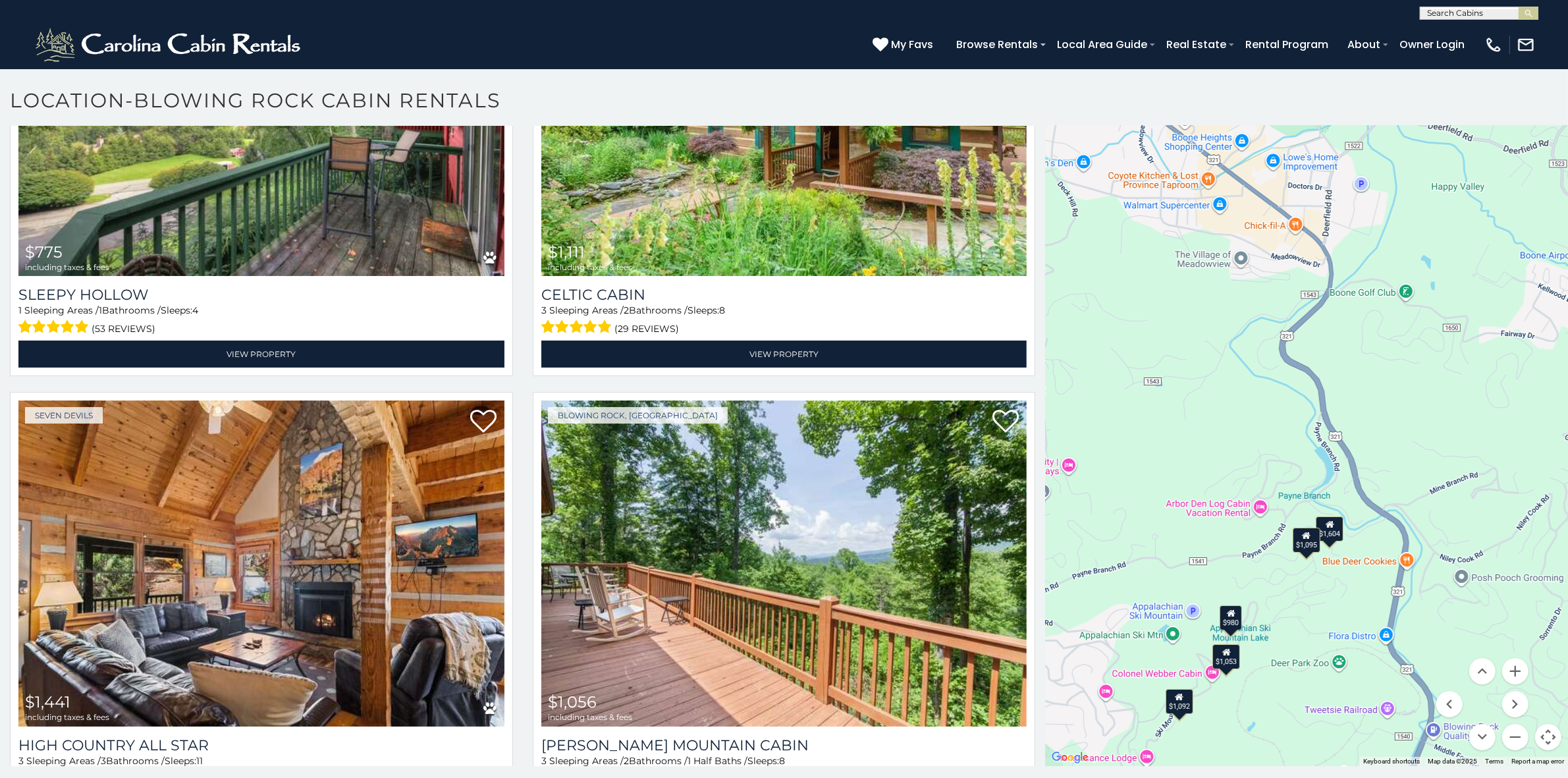
drag, startPoint x: 1228, startPoint y: 645, endPoint x: 1278, endPoint y: 627, distance: 53.1
click at [1278, 627] on div "$2,027 $1,936 $1,809 $3,434 $913 $1,471 $1,327 $980 $962 $1,288 $1,092 $1,270 $…" at bounding box center [1305, 424] width 522 height 684
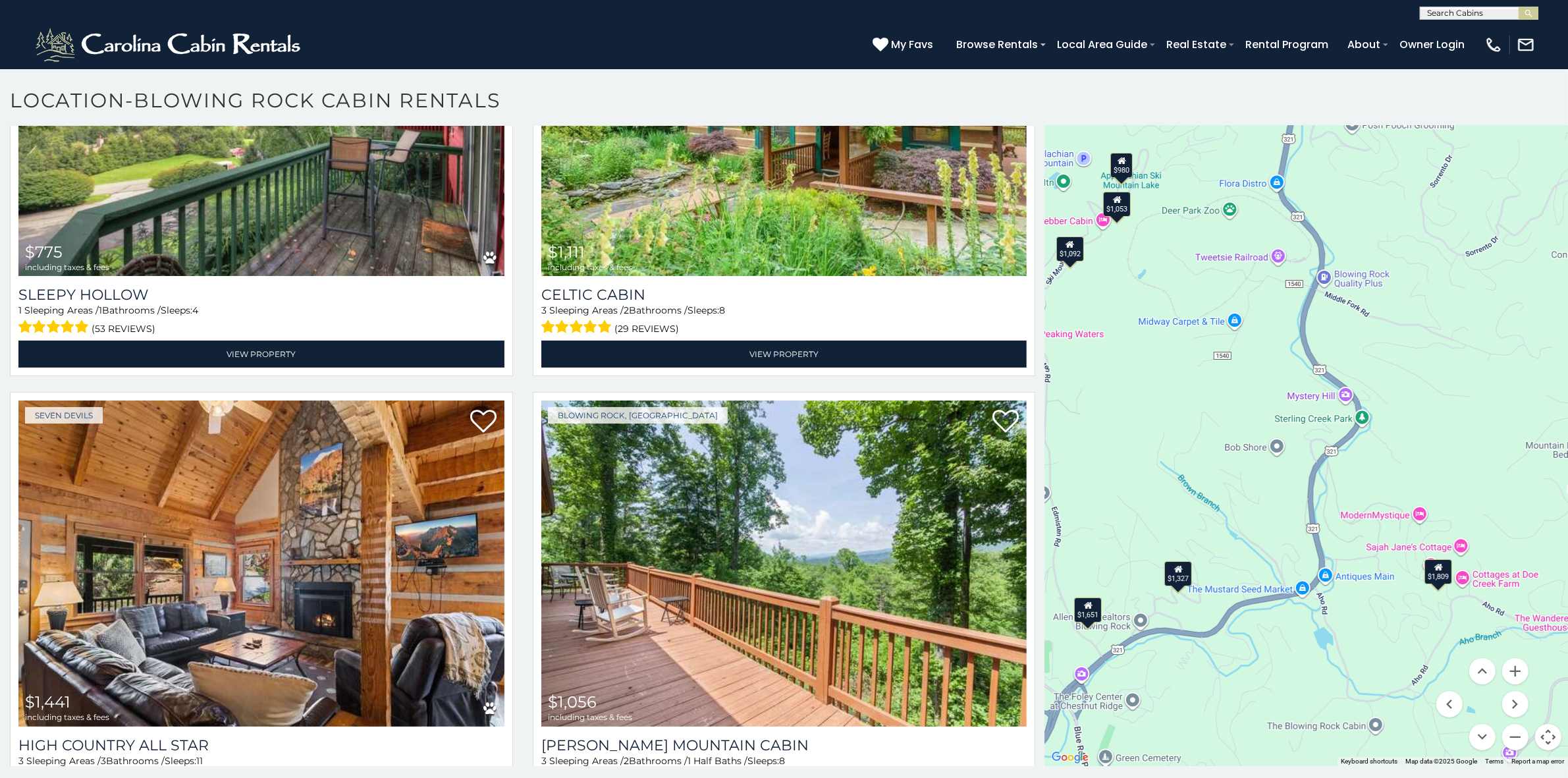
drag, startPoint x: 1240, startPoint y: 537, endPoint x: 1176, endPoint y: 192, distance: 350.9
click at [1176, 192] on div "$2,027 $1,936 $1,809 $3,434 $913 $1,471 $1,327 $980 $962 $1,288 $1,092 $1,270 $…" at bounding box center [1305, 424] width 522 height 684
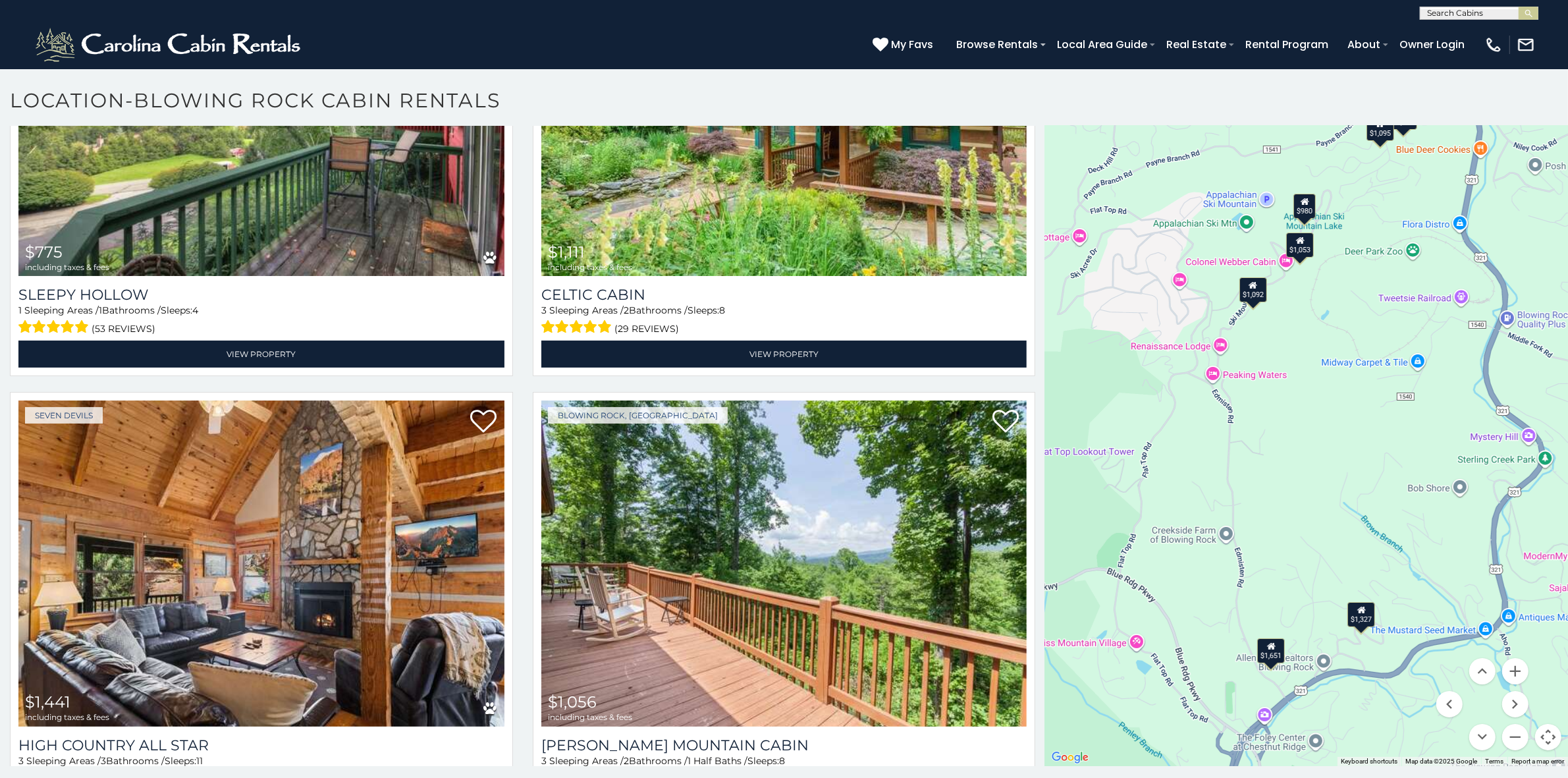
drag, startPoint x: 1163, startPoint y: 611, endPoint x: 1347, endPoint y: 651, distance: 188.3
click at [1347, 651] on div "$2,027 $1,936 $1,809 $3,434 $913 $1,471 $1,327 $980 $962 $1,288 $1,092 $1,270 $…" at bounding box center [1305, 424] width 522 height 684
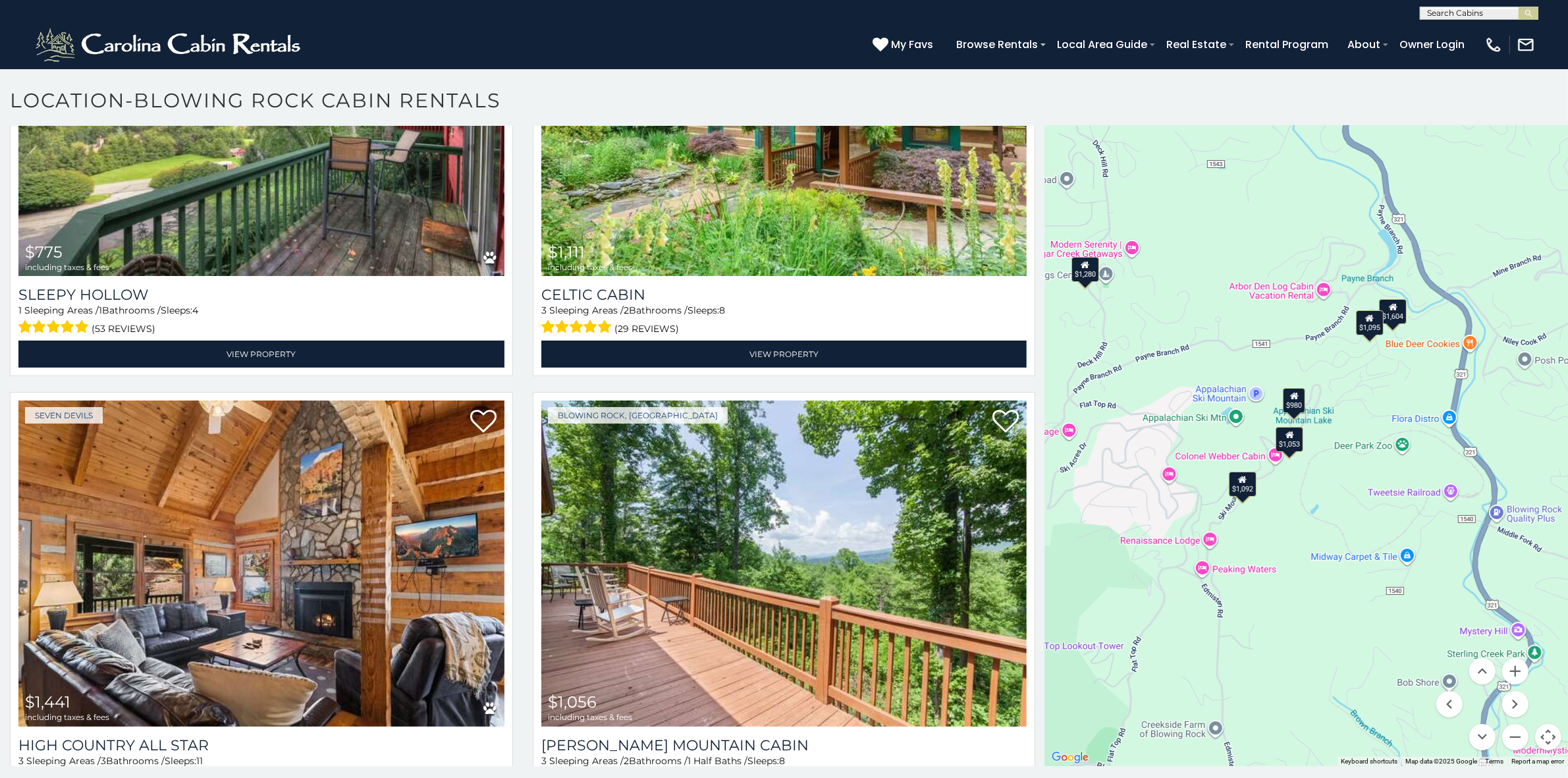
drag, startPoint x: 1272, startPoint y: 353, endPoint x: 1262, endPoint y: 547, distance: 194.3
click at [1262, 547] on div "$2,027 $1,936 $1,809 $3,434 $913 $1,471 $1,327 $980 $962 $1,288 $1,092 $1,270 $…" at bounding box center [1305, 424] width 522 height 684
click at [1509, 734] on button "Zoom out" at bounding box center [1515, 737] width 26 height 26
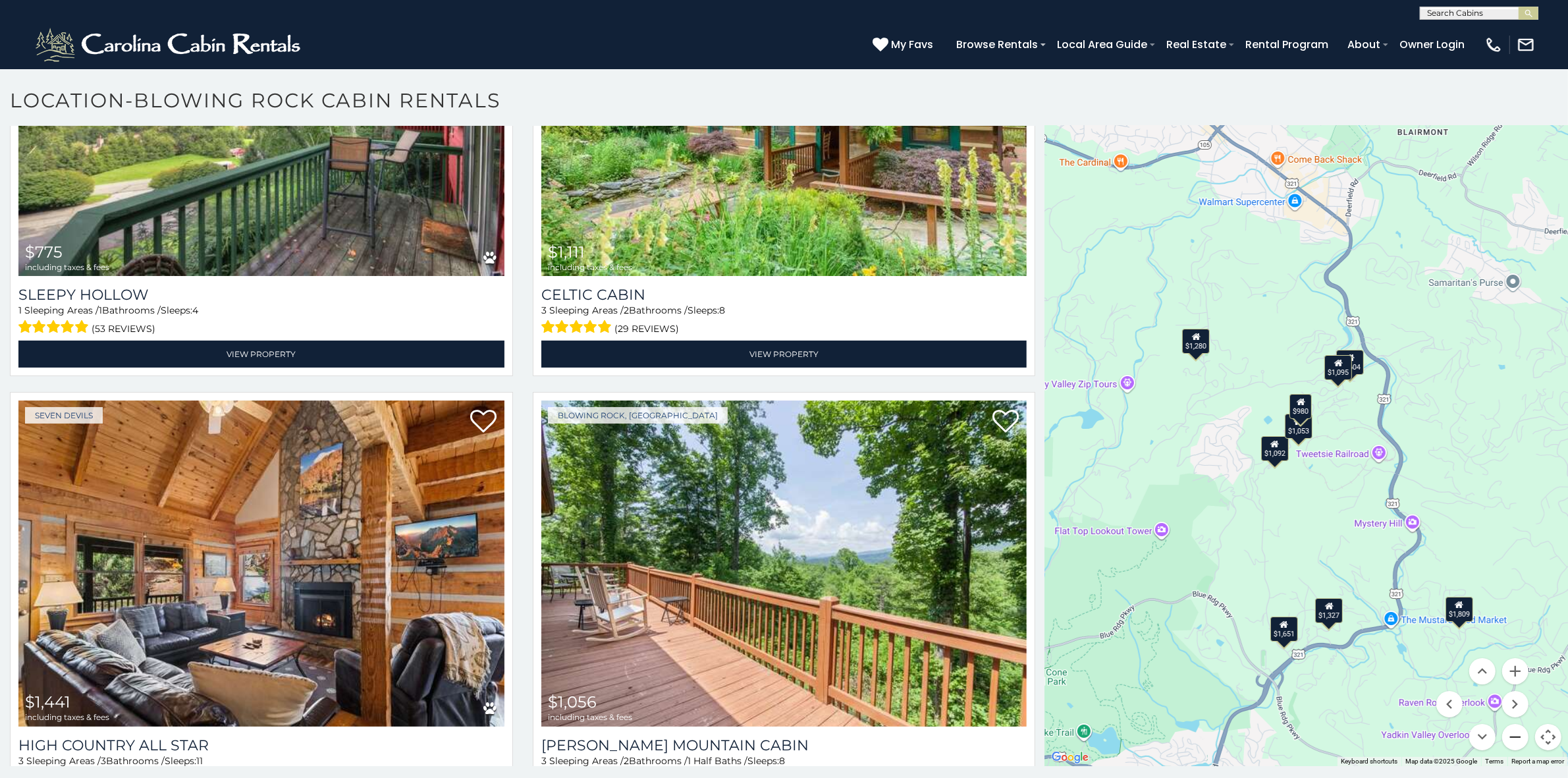
click at [1509, 734] on button "Zoom out" at bounding box center [1515, 737] width 26 height 26
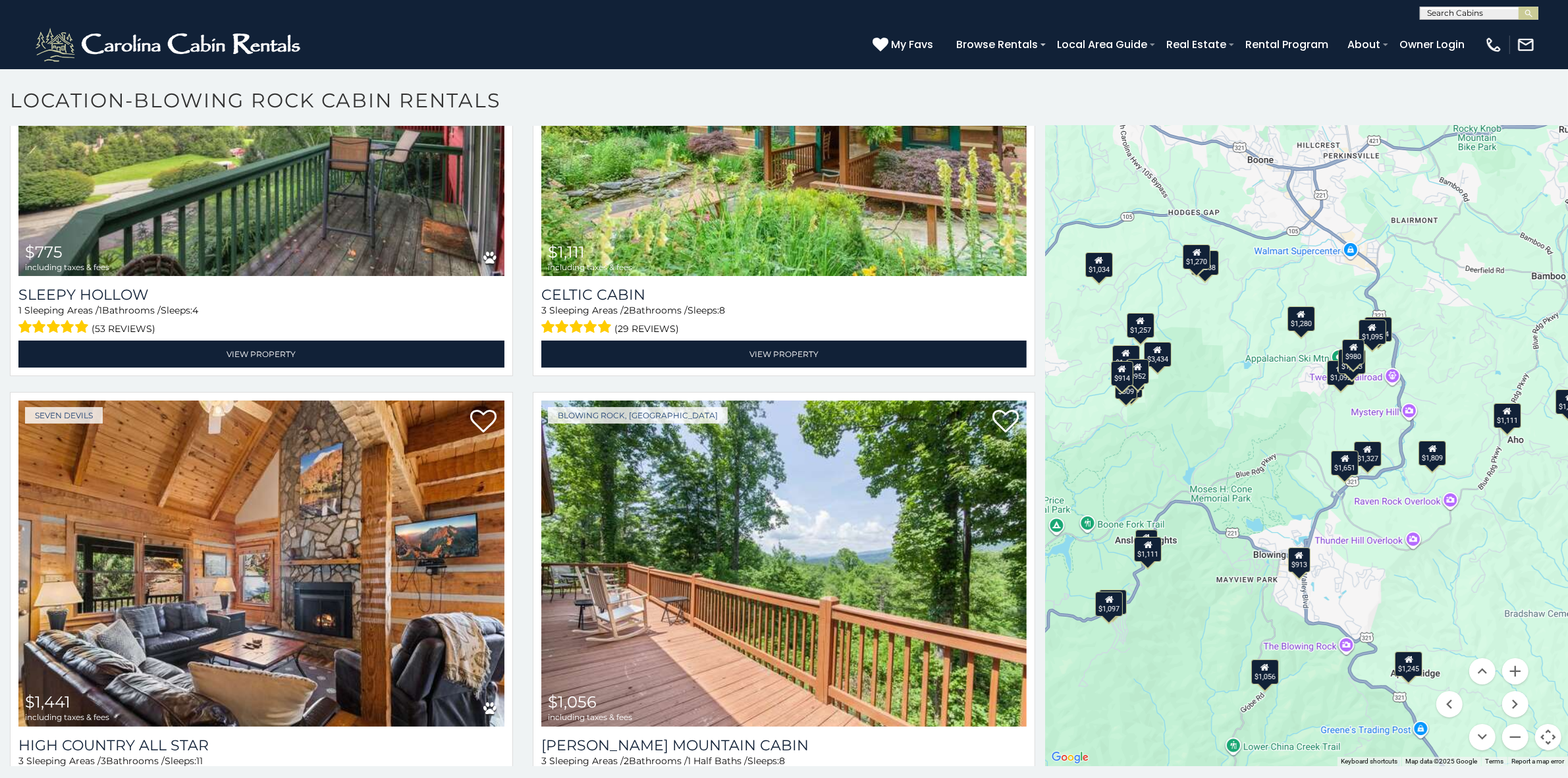
drag, startPoint x: 1208, startPoint y: 642, endPoint x: 1256, endPoint y: 583, distance: 76.1
click at [1256, 583] on div "$2,027 $1,936 $1,809 $3,434 $913 $1,471 $1,327 $980 $962 $1,288 $1,092 $1,270 $…" at bounding box center [1305, 424] width 522 height 684
click at [1505, 668] on button "Zoom in" at bounding box center [1515, 671] width 26 height 26
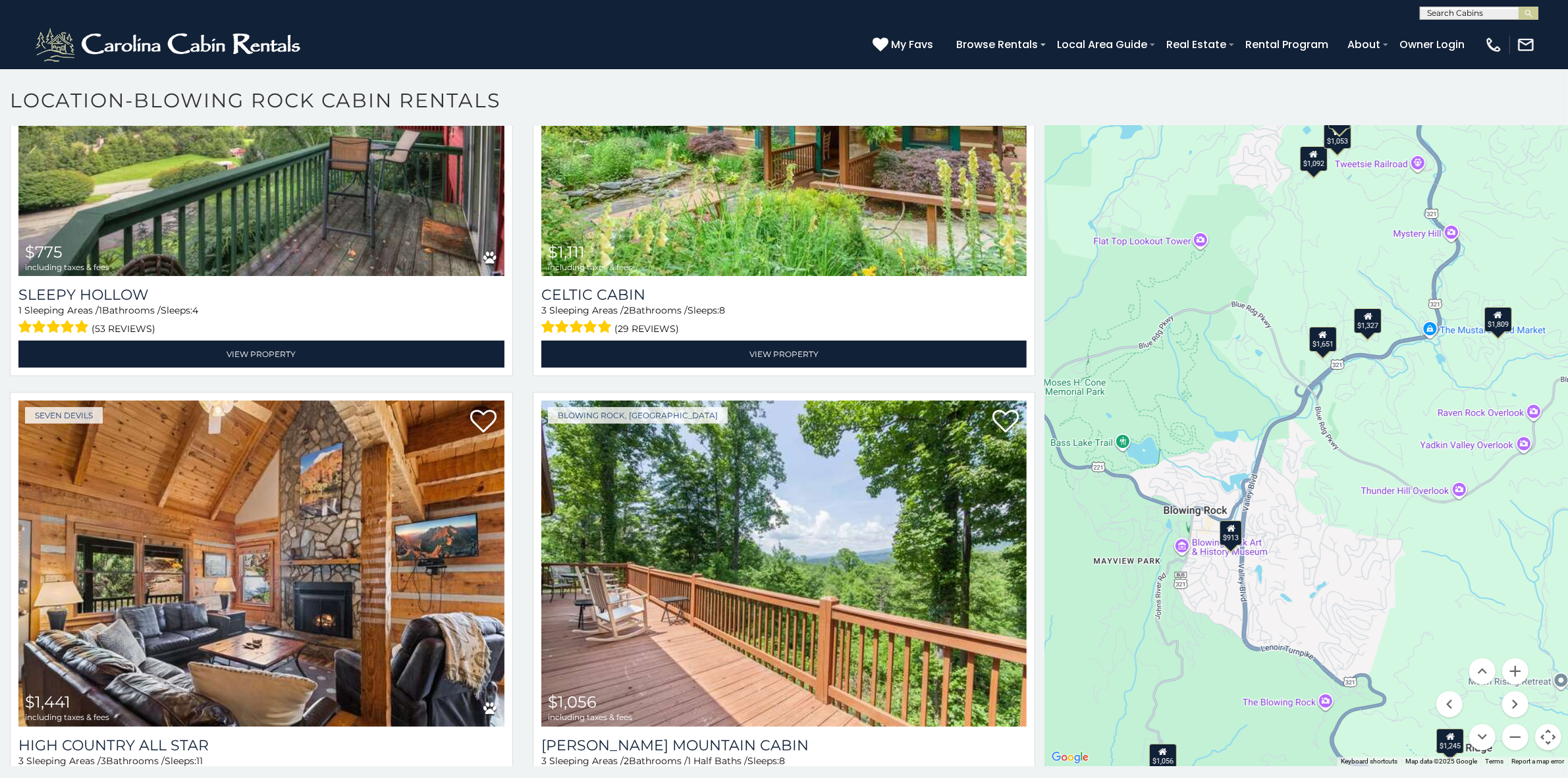
drag, startPoint x: 1256, startPoint y: 720, endPoint x: 1193, endPoint y: 537, distance: 193.5
click at [1193, 537] on div "$2,027 $1,936 $1,809 $3,434 $913 $1,471 $1,327 $980 $962 $1,288 $1,092 $1,270 $…" at bounding box center [1305, 424] width 522 height 684
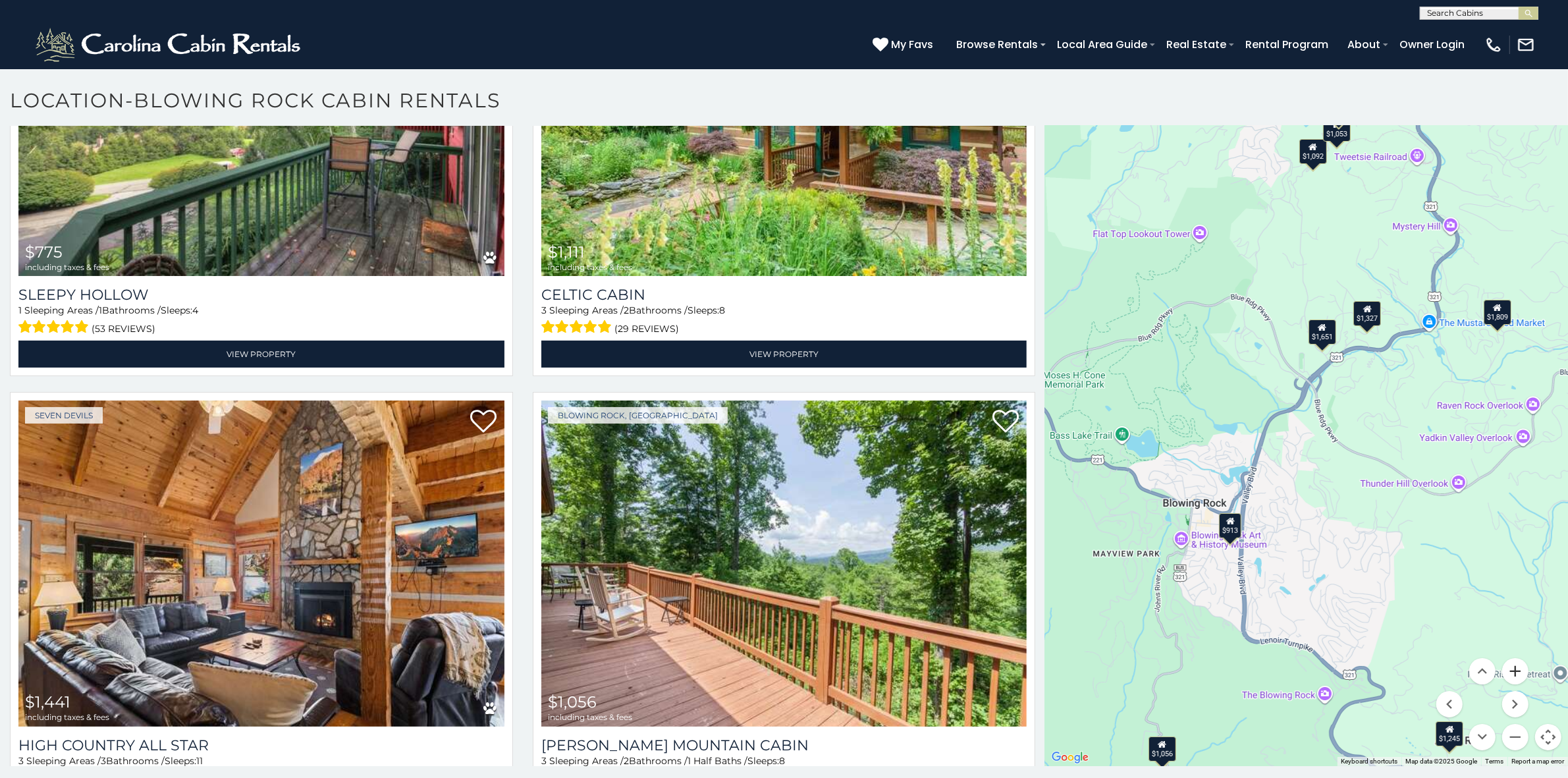
click at [1507, 673] on button "Zoom in" at bounding box center [1515, 671] width 26 height 26
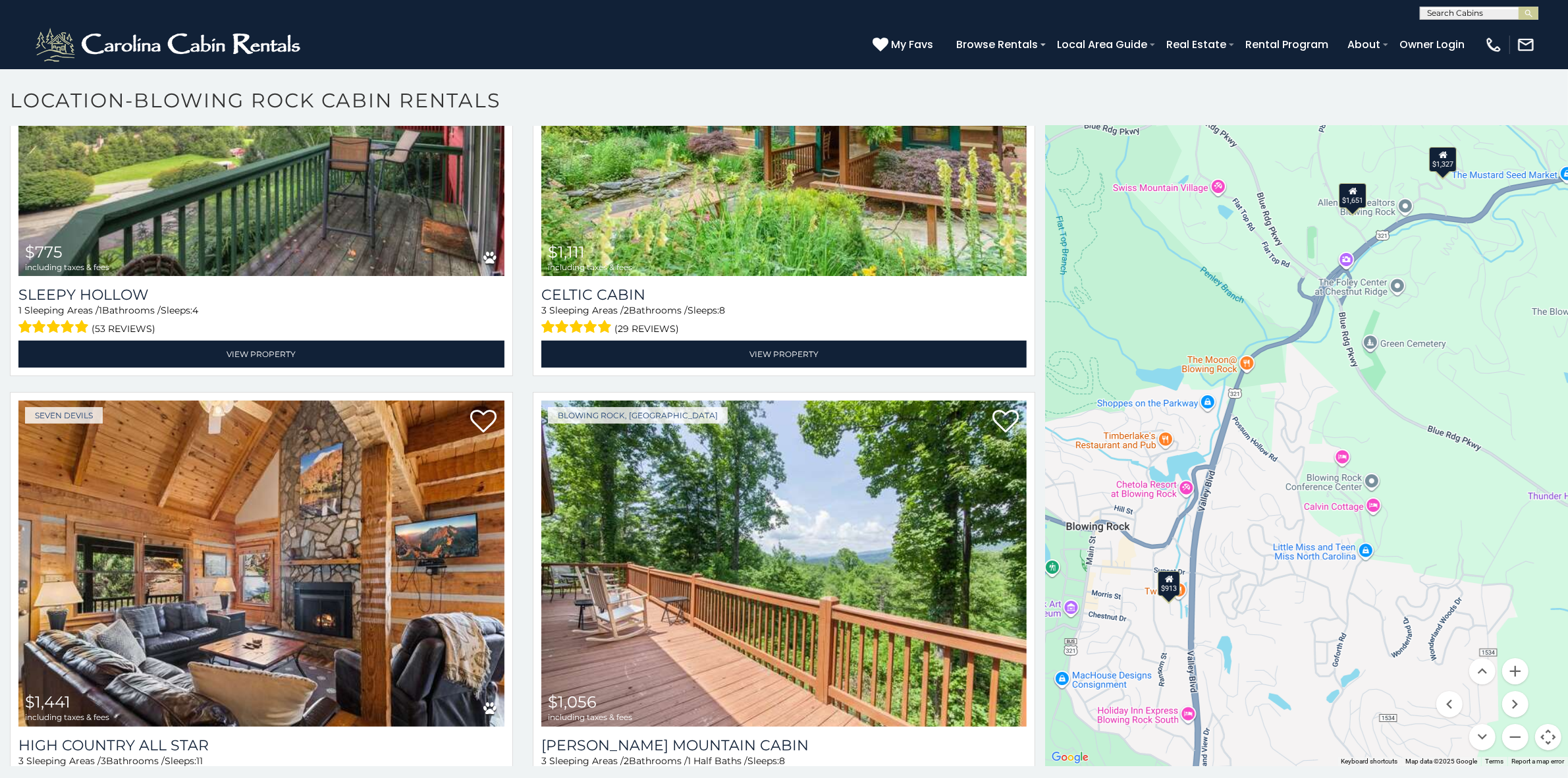
drag, startPoint x: 1133, startPoint y: 691, endPoint x: 1153, endPoint y: 619, distance: 74.7
click at [1153, 619] on div "$2,027 $1,936 $1,809 $3,434 $913 $1,471 $1,327 $980 $962 $1,288 $1,092 $1,270 $…" at bounding box center [1305, 424] width 522 height 684
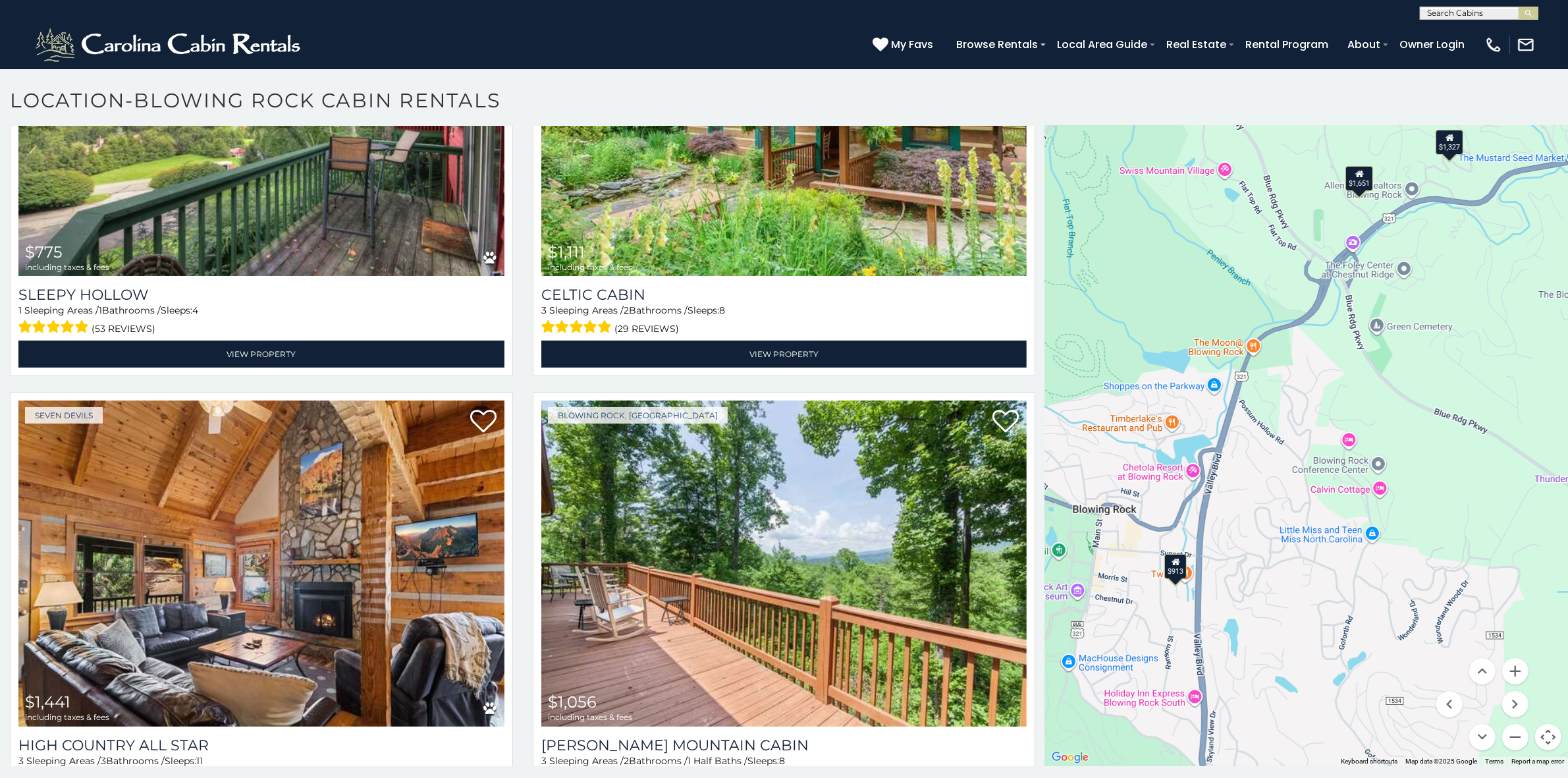
click at [1166, 574] on div "$913" at bounding box center [1176, 566] width 22 height 25
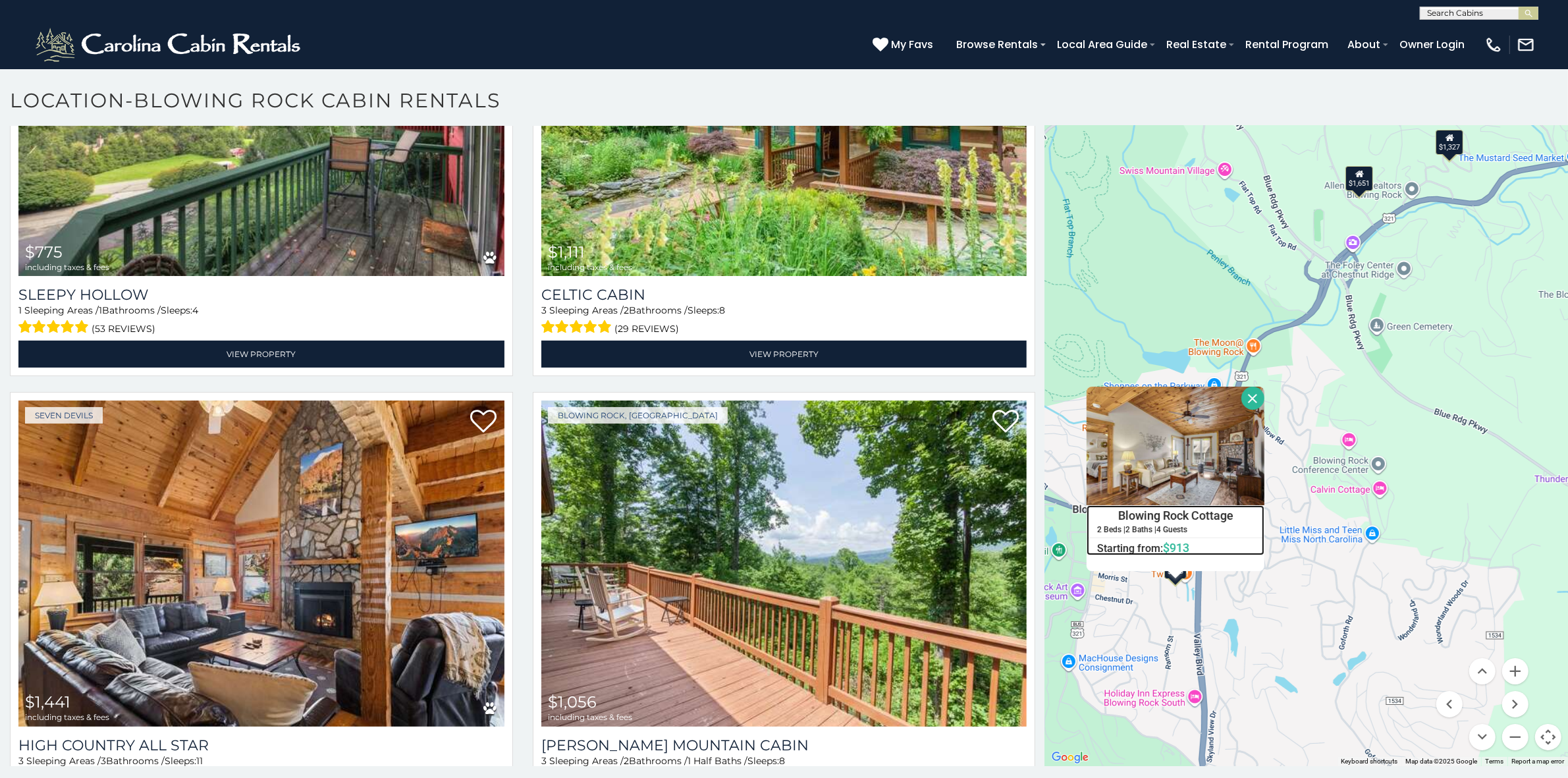
click at [1162, 509] on h4 "Blowing Rock Cottage" at bounding box center [1176, 515] width 176 height 19
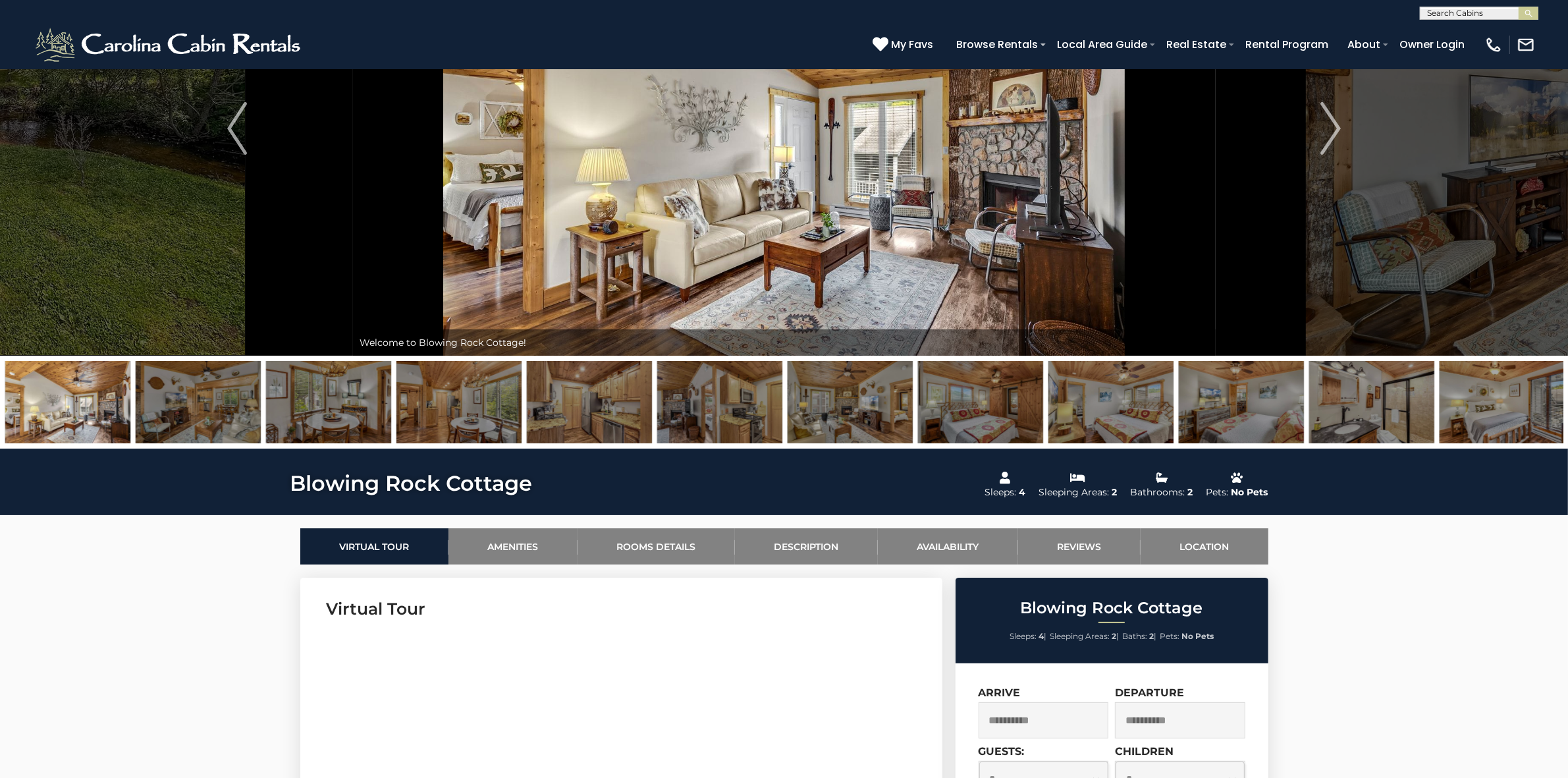
scroll to position [164, 0]
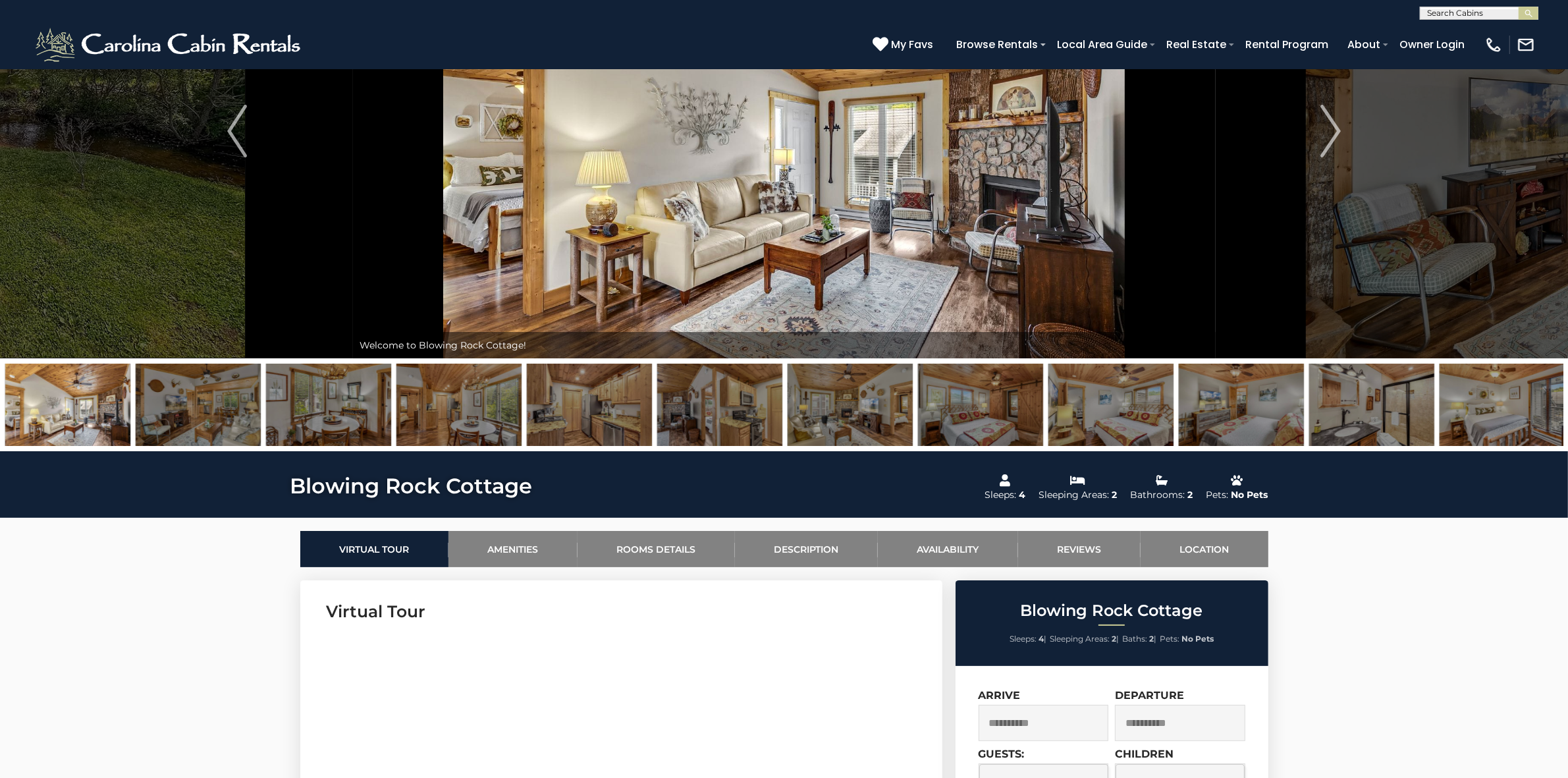
click at [97, 408] on img at bounding box center [68, 405] width 125 height 83
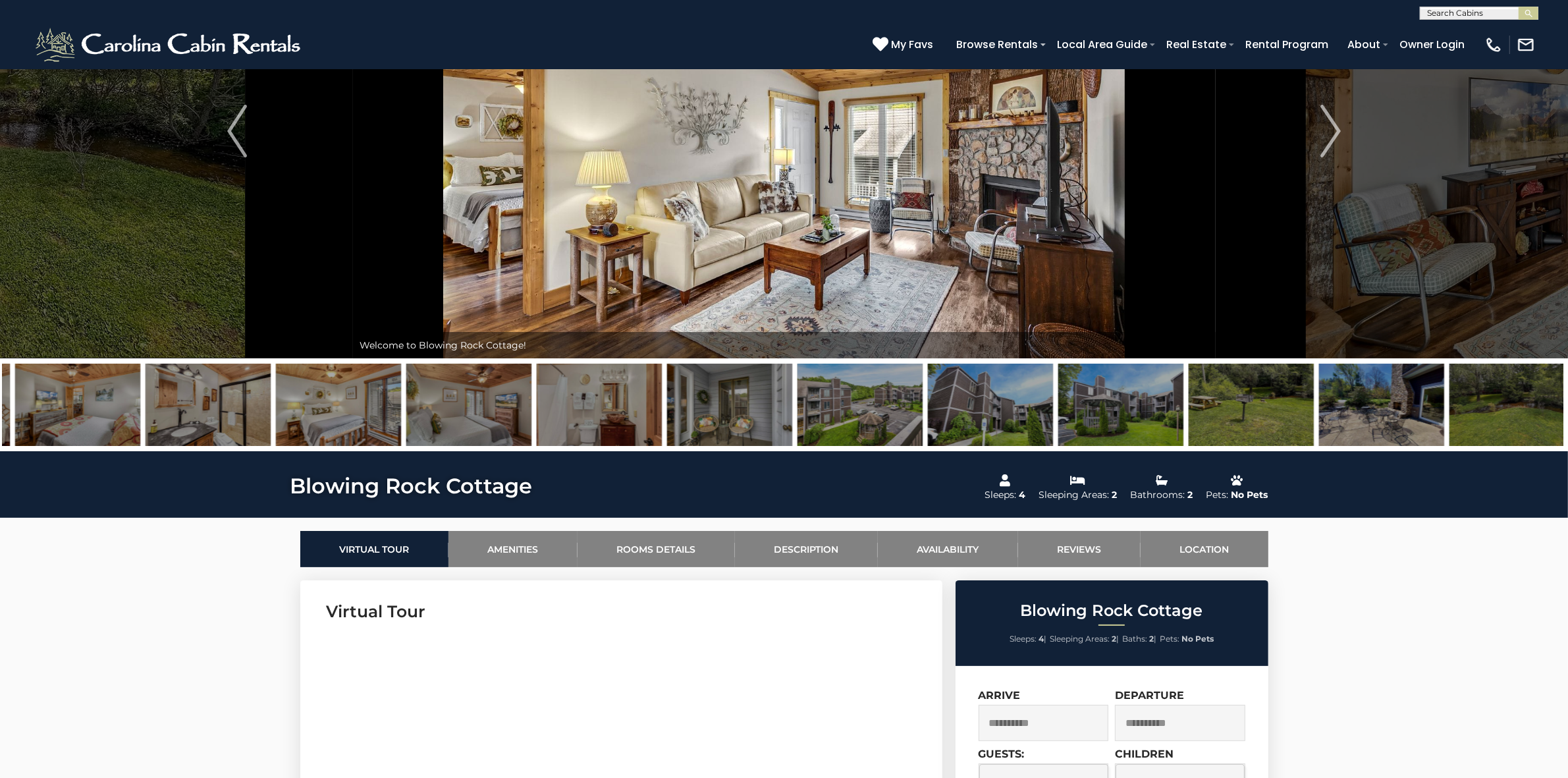
drag, startPoint x: 1488, startPoint y: 406, endPoint x: 297, endPoint y: 403, distance: 1191.0
click at [301, 403] on img at bounding box center [338, 405] width 125 height 83
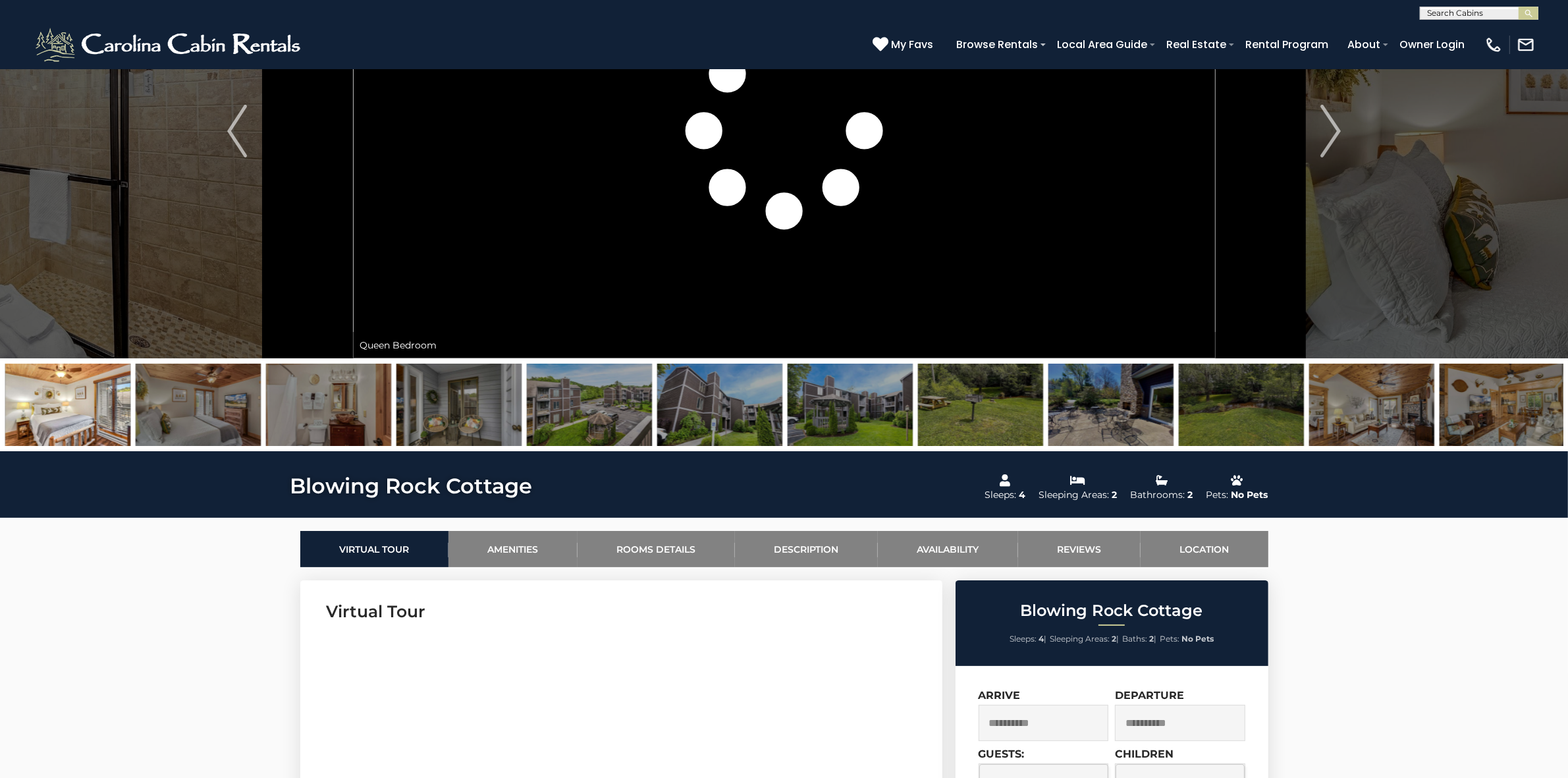
click at [450, 403] on img at bounding box center [458, 405] width 125 height 83
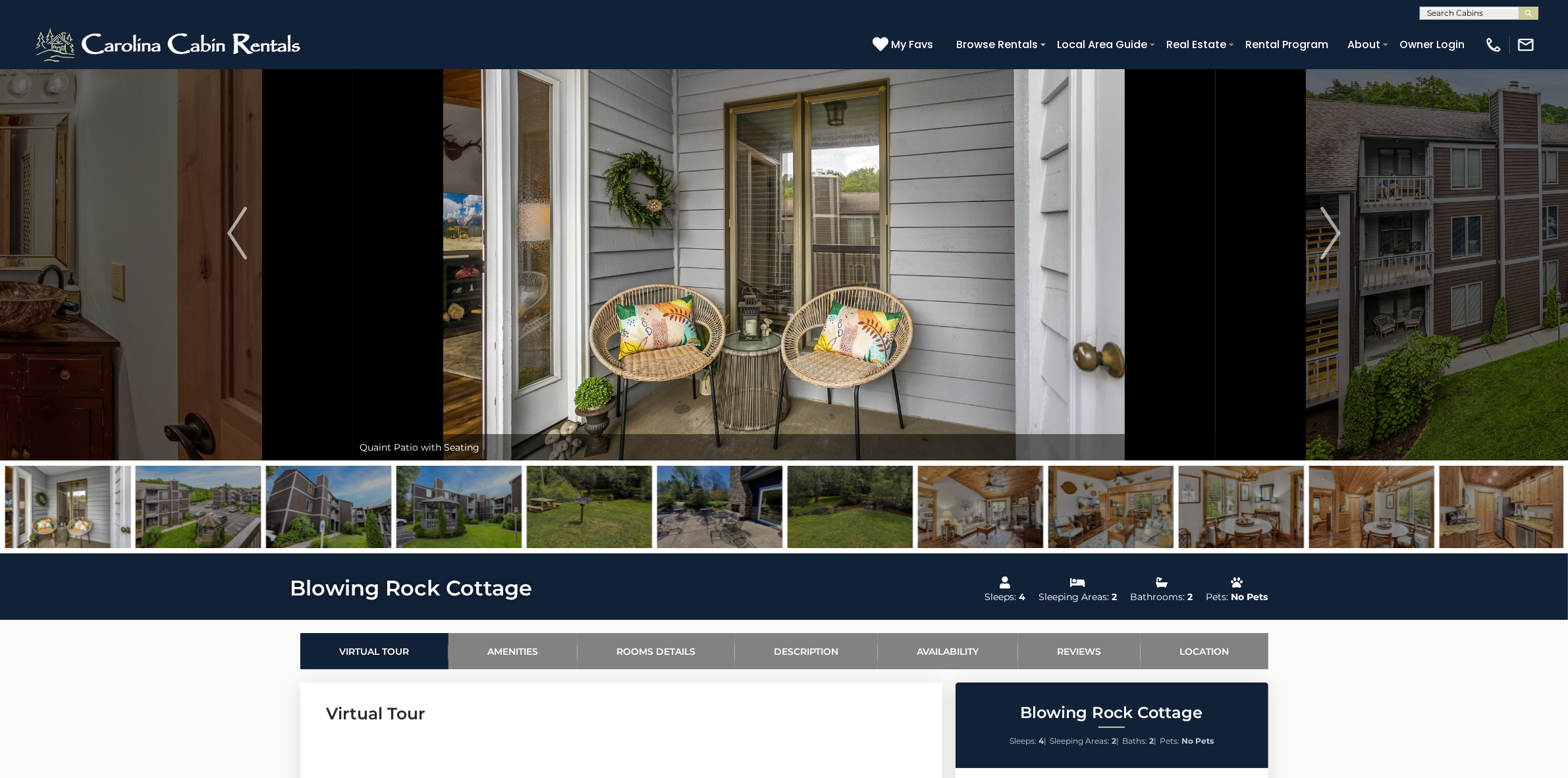
scroll to position [83, 0]
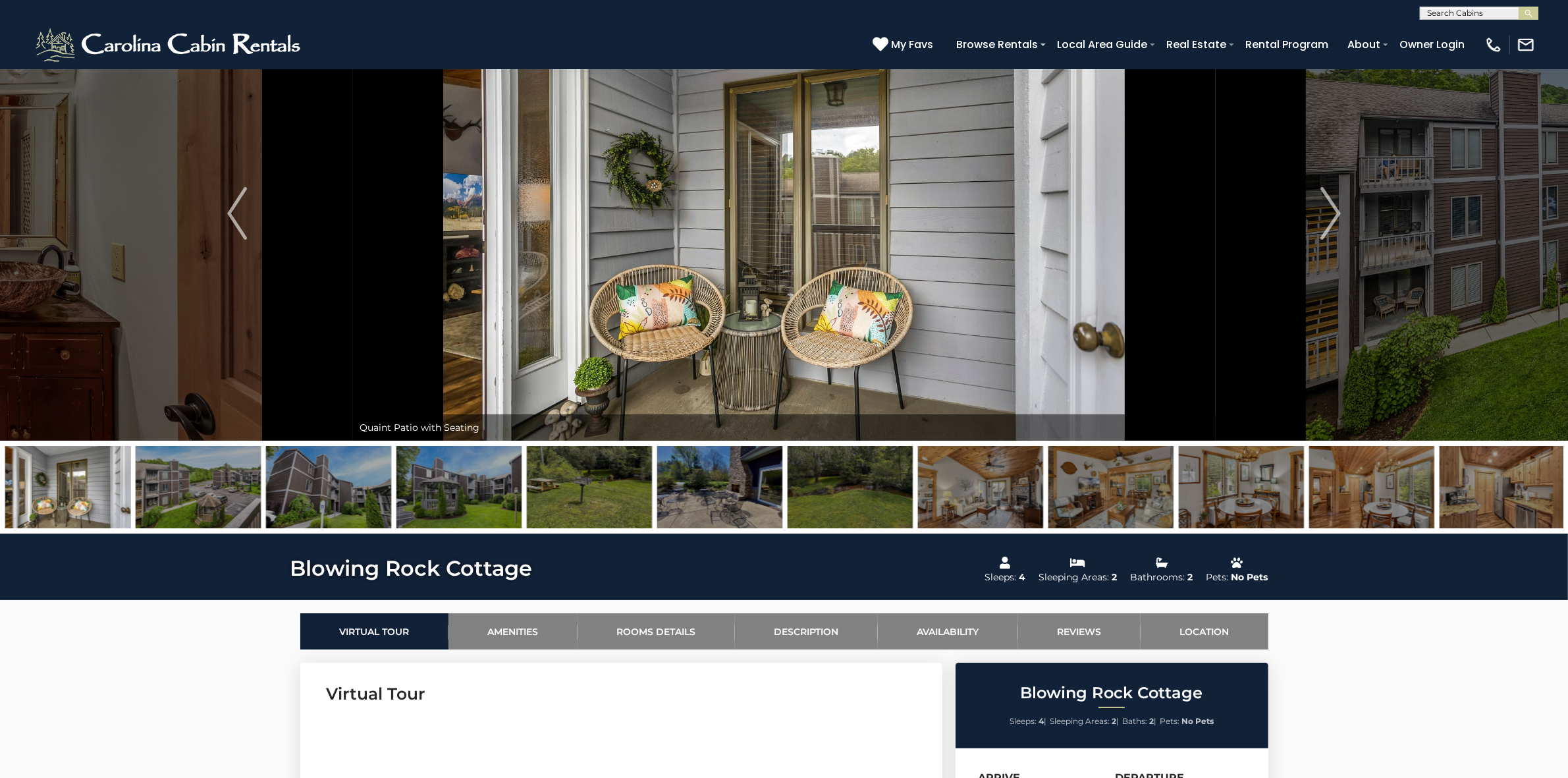
click at [205, 499] on img at bounding box center [198, 486] width 125 height 83
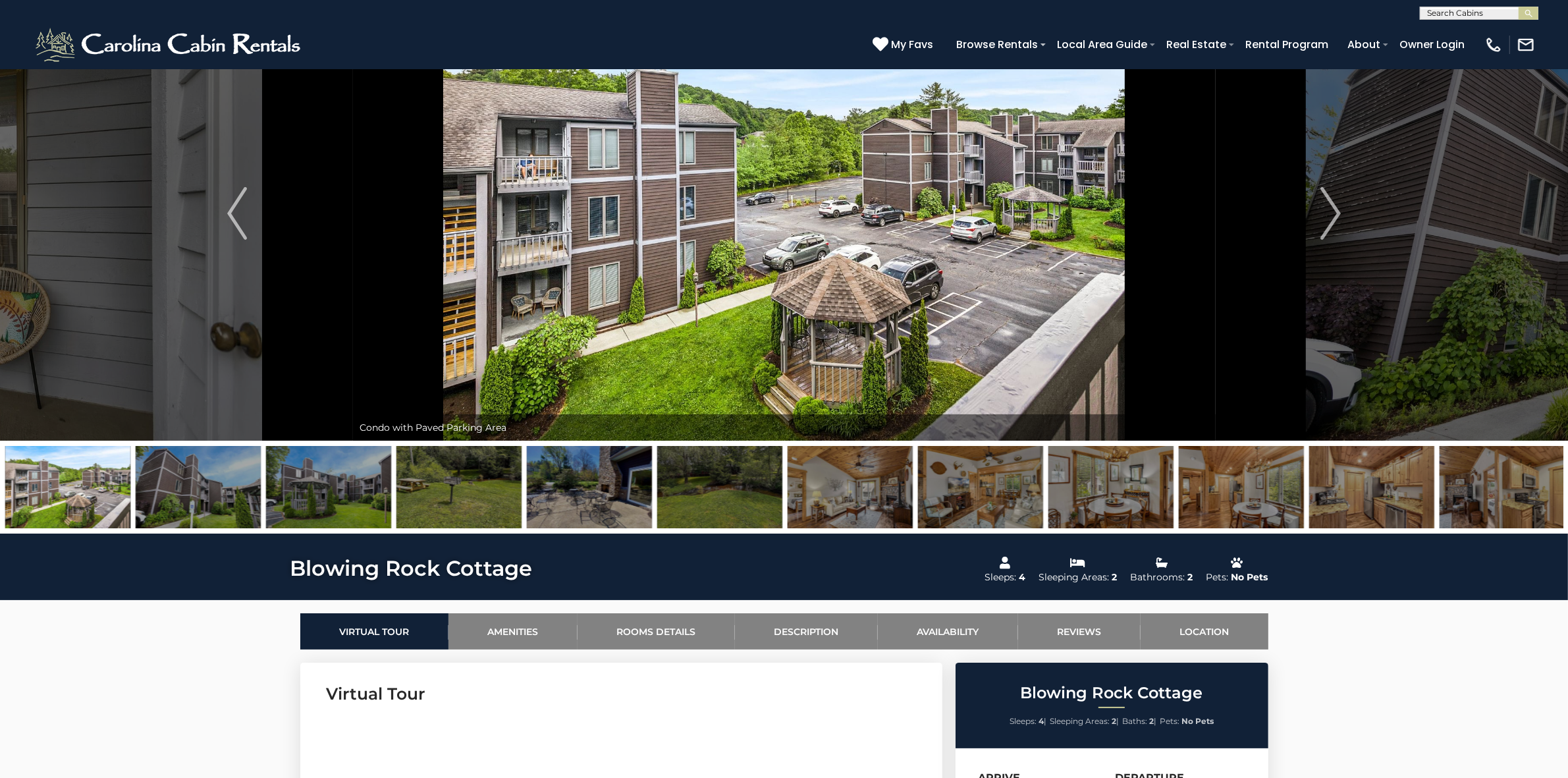
click at [320, 493] on img at bounding box center [328, 486] width 125 height 83
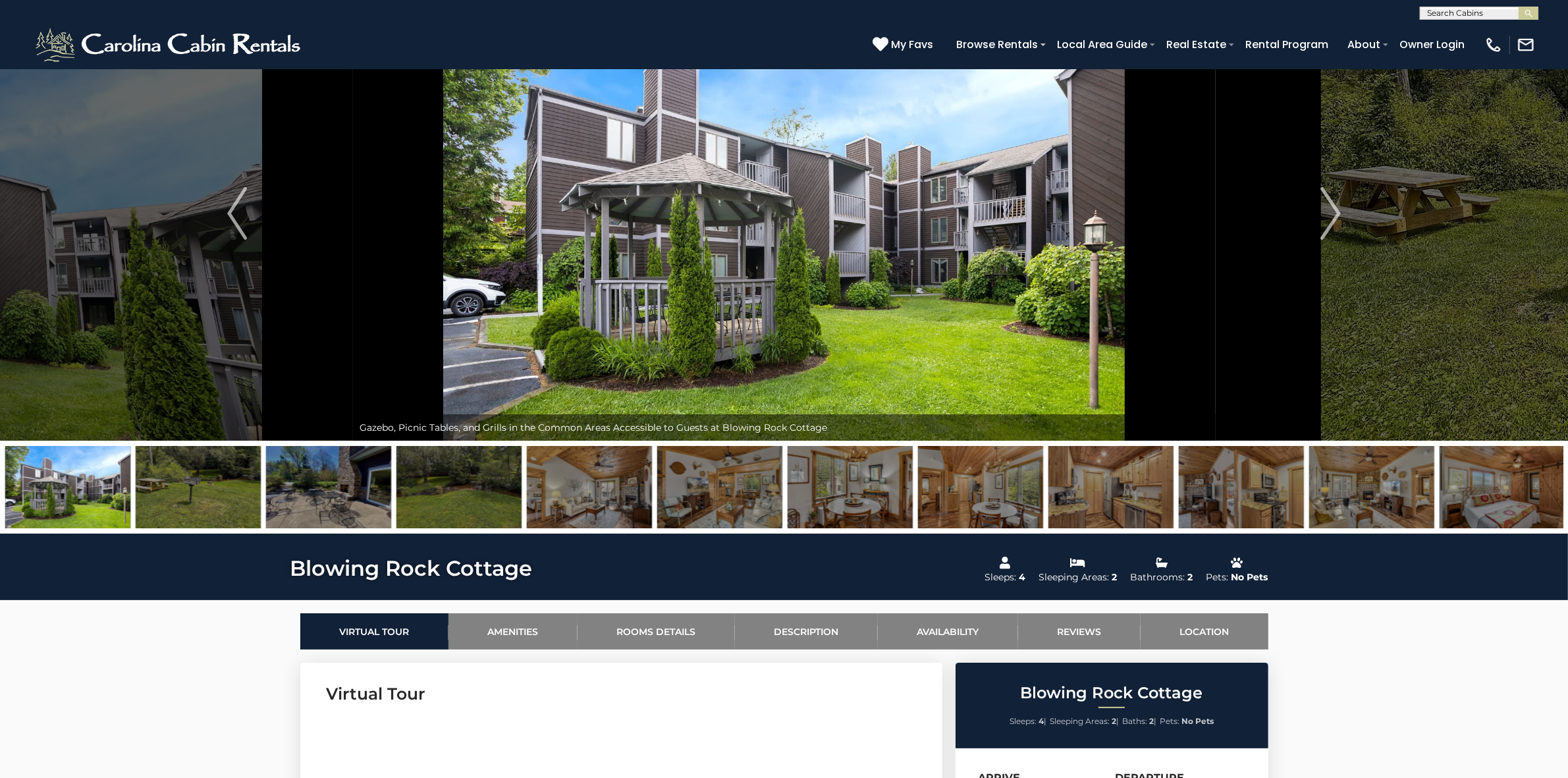
click at [409, 499] on img at bounding box center [458, 486] width 125 height 83
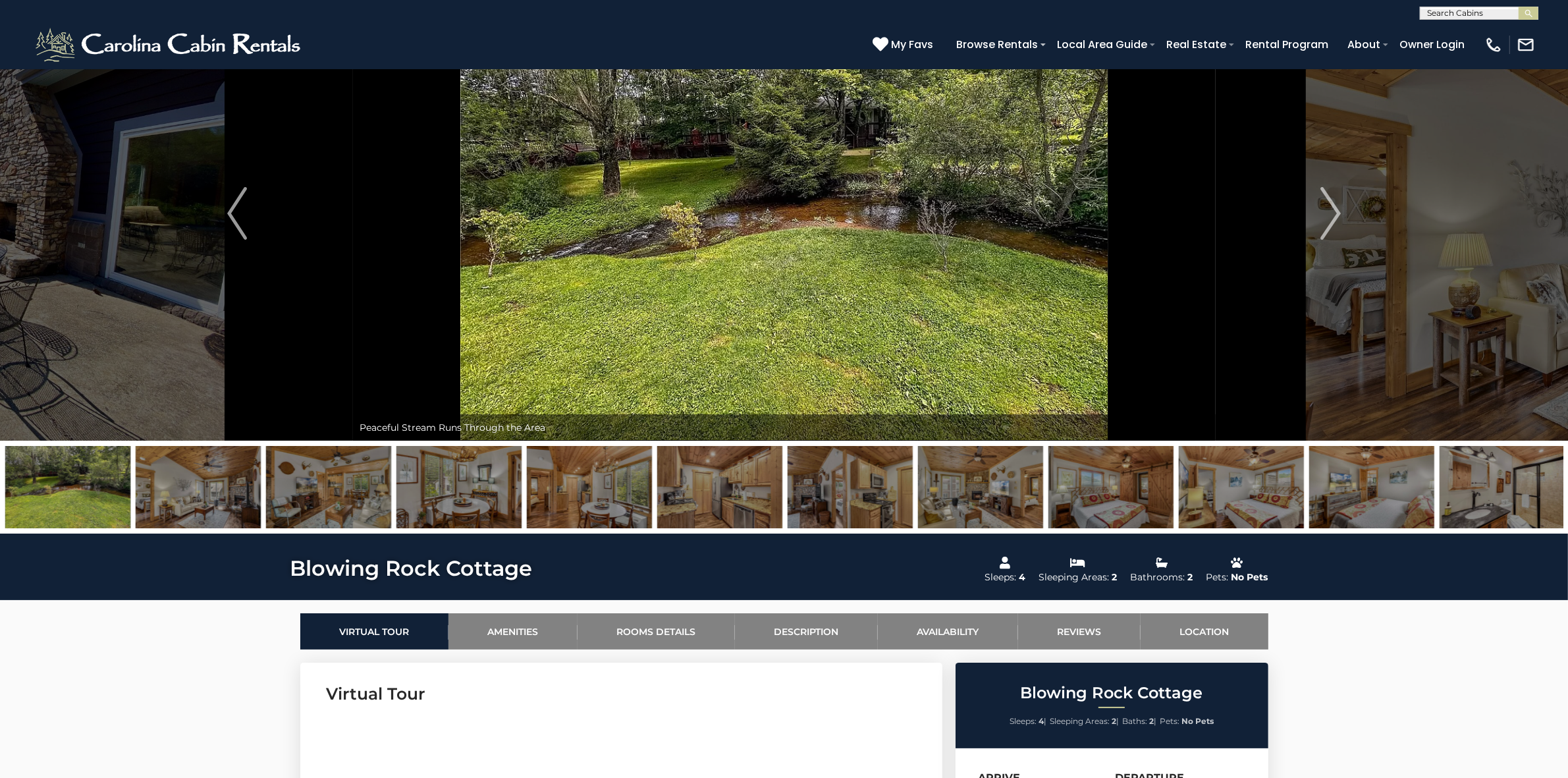
click at [460, 496] on img at bounding box center [458, 486] width 125 height 83
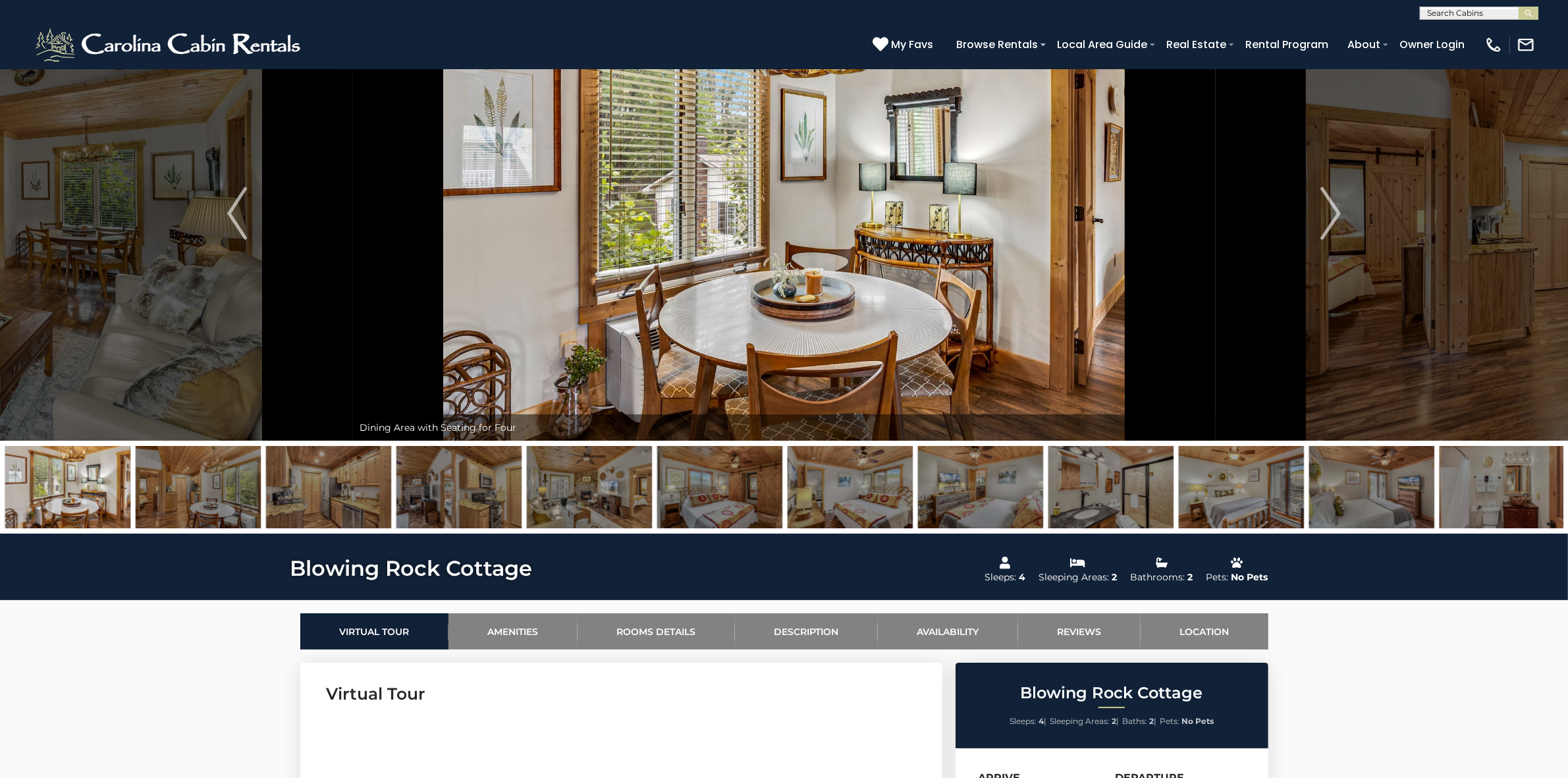
click at [557, 487] on img at bounding box center [589, 486] width 125 height 83
